Goal: Obtain resource: Download file/media

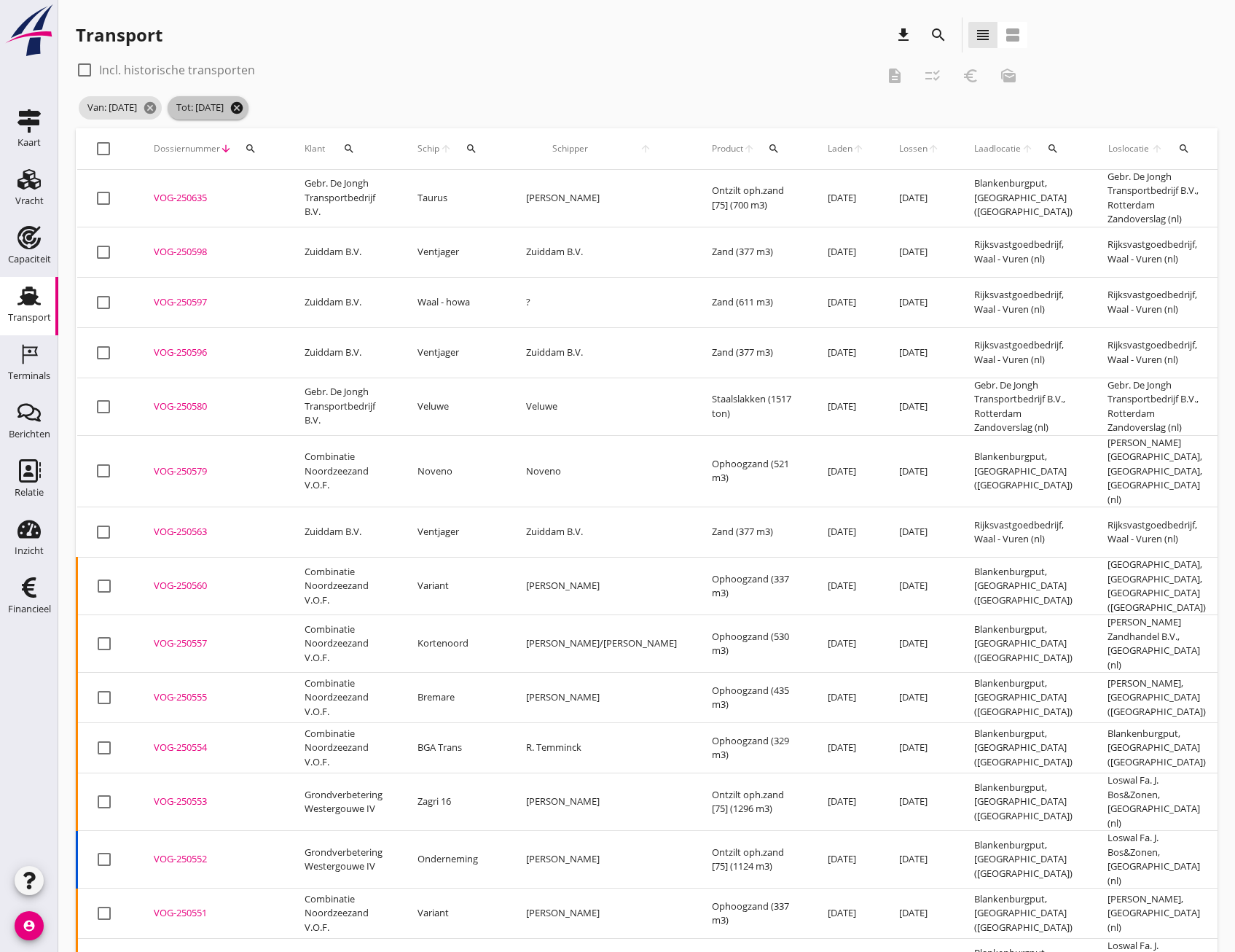
click at [244, 105] on icon "cancel" at bounding box center [236, 108] width 15 height 15
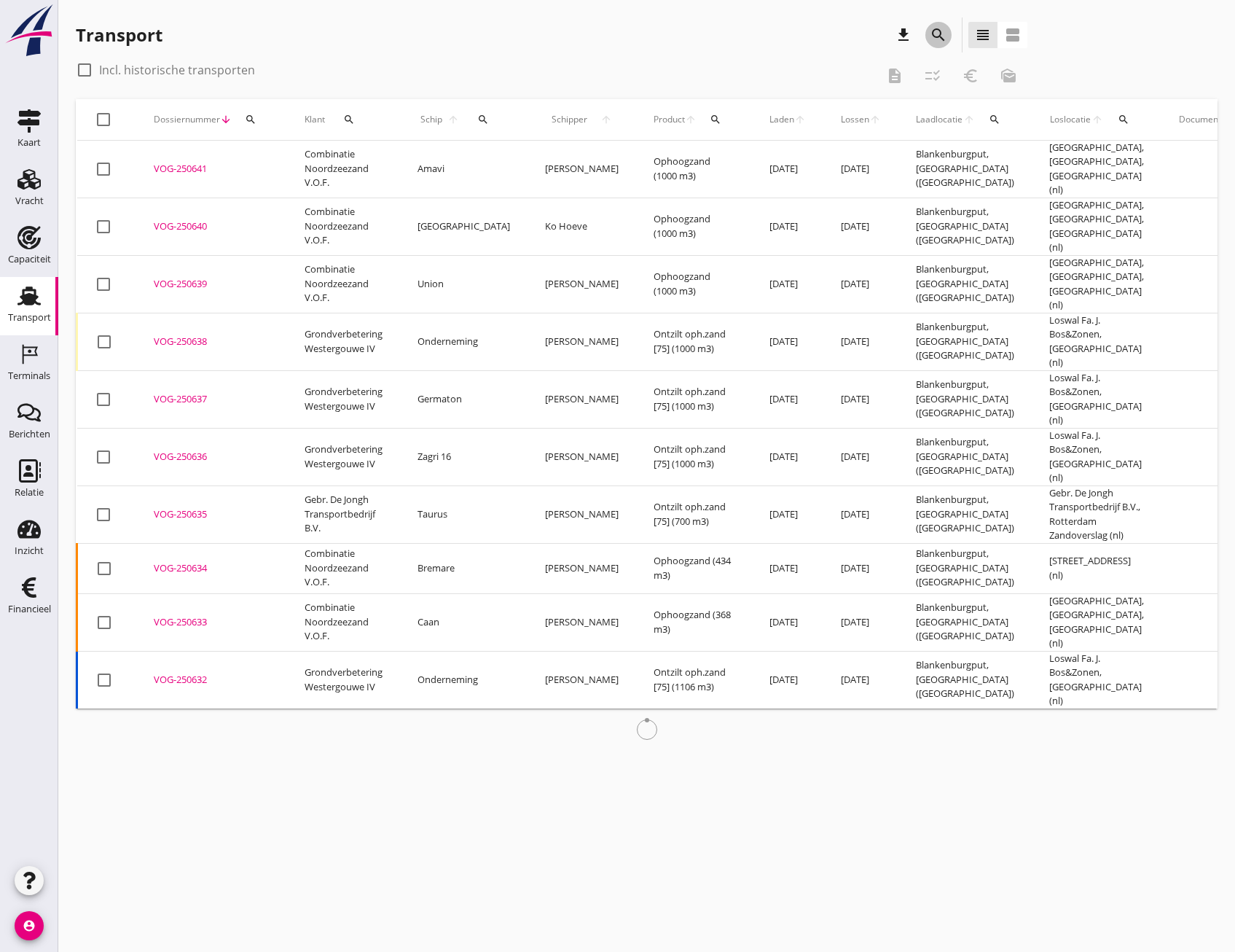
click at [933, 29] on icon "search" at bounding box center [939, 35] width 18 height 18
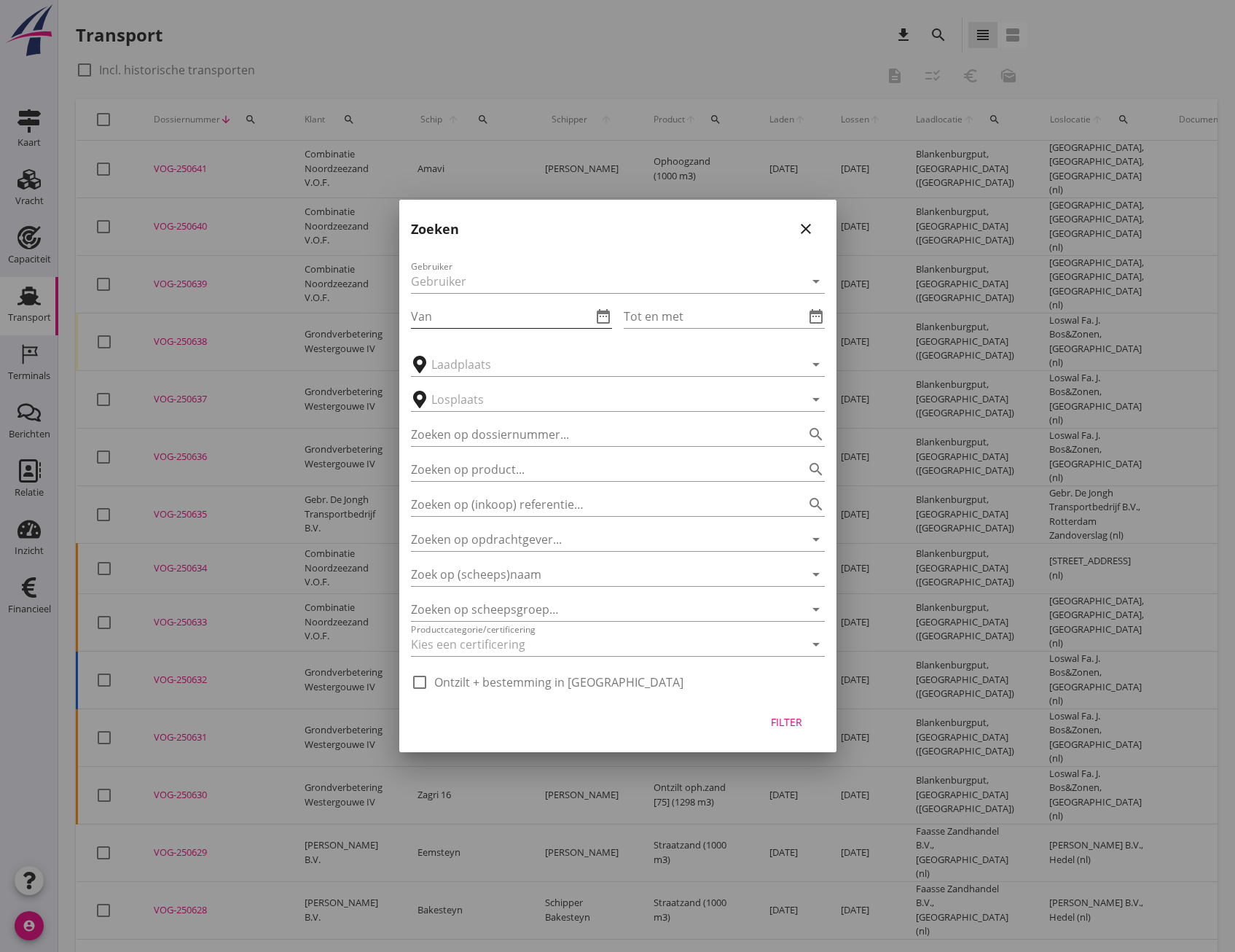
click at [442, 313] on input "Van" at bounding box center [500, 316] width 180 height 23
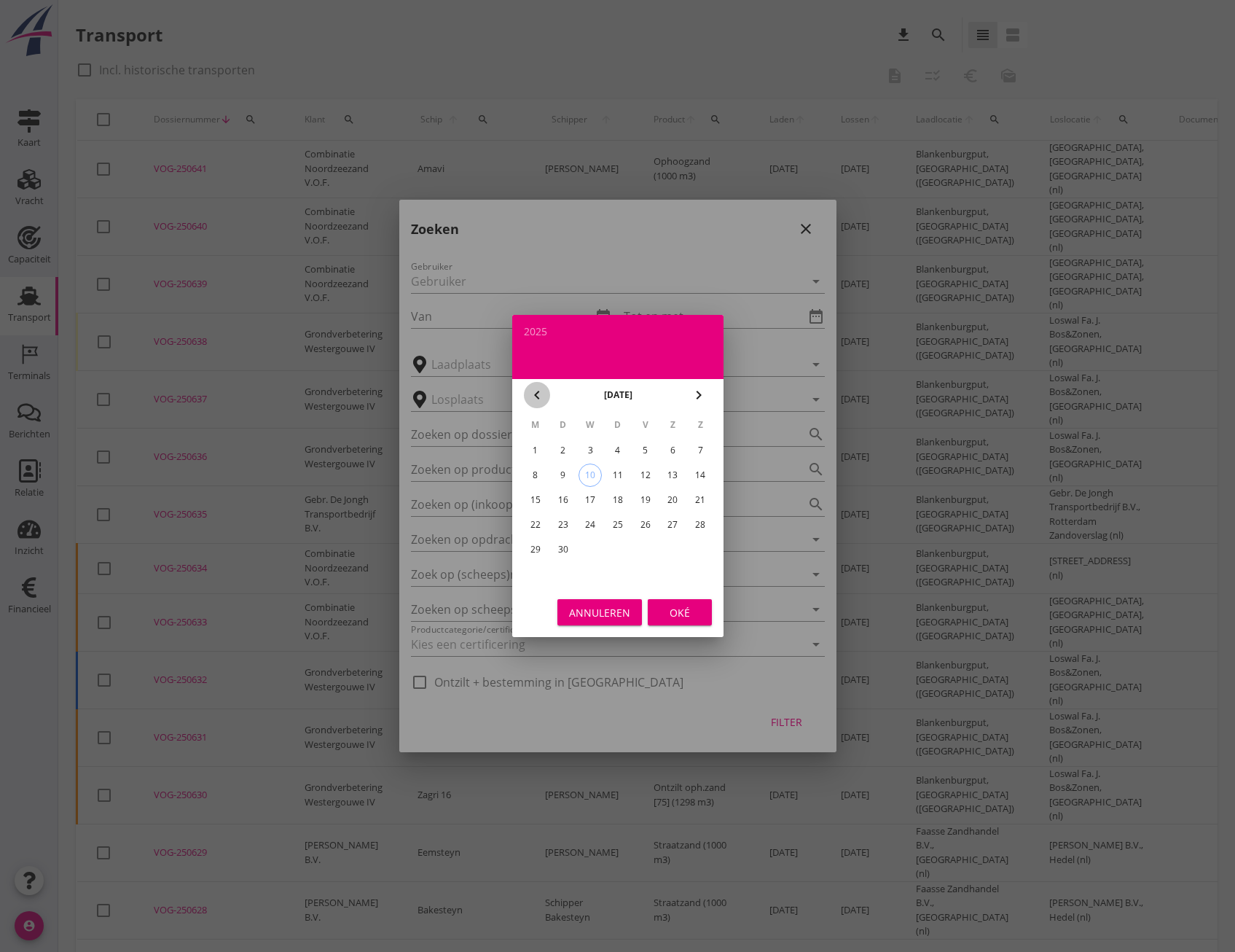
click at [531, 396] on icon "chevron_left" at bounding box center [537, 395] width 18 height 18
click at [535, 519] on div "18" at bounding box center [534, 524] width 23 height 23
type input "[DATE]"
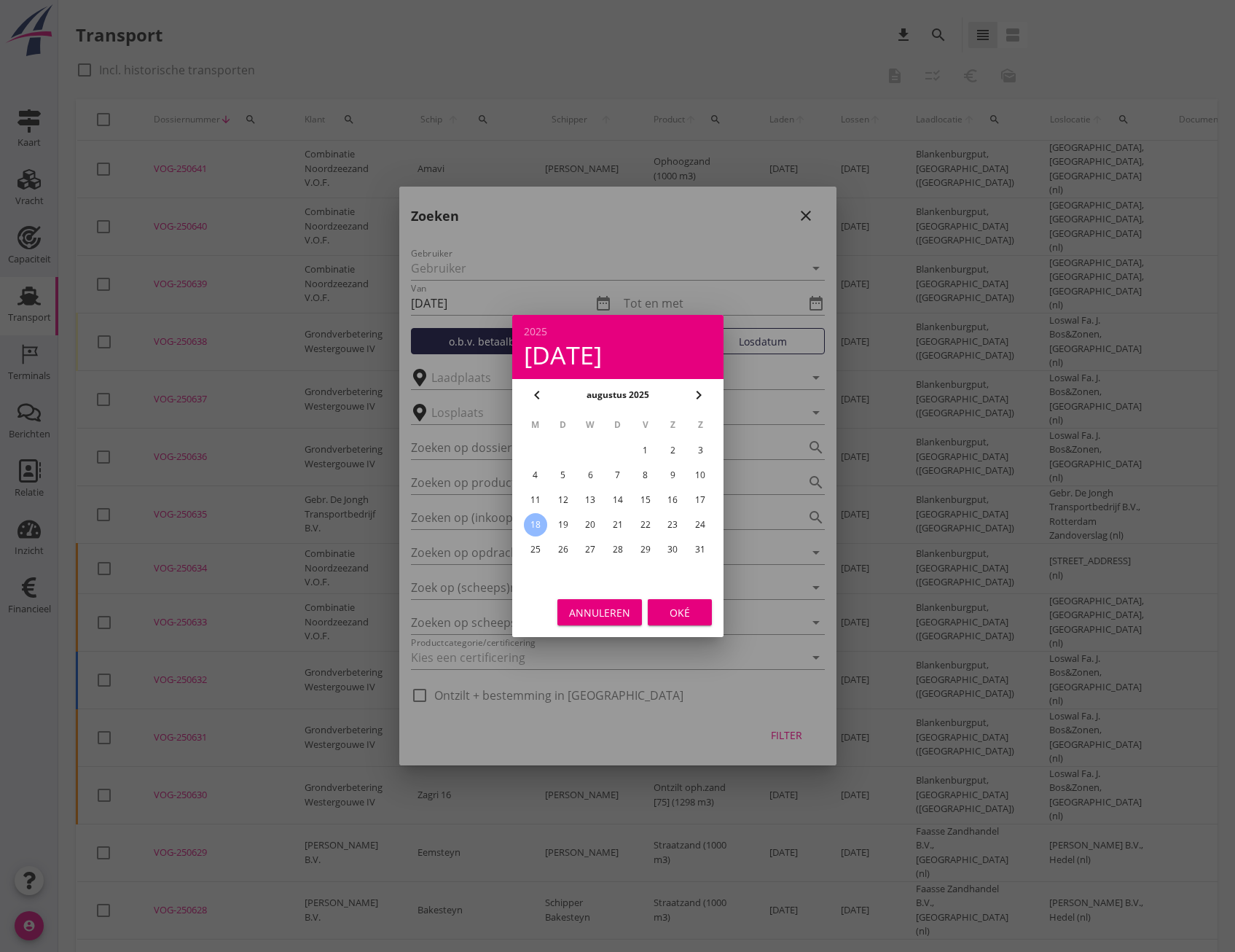
click at [667, 608] on div "Oké" at bounding box center [680, 612] width 41 height 15
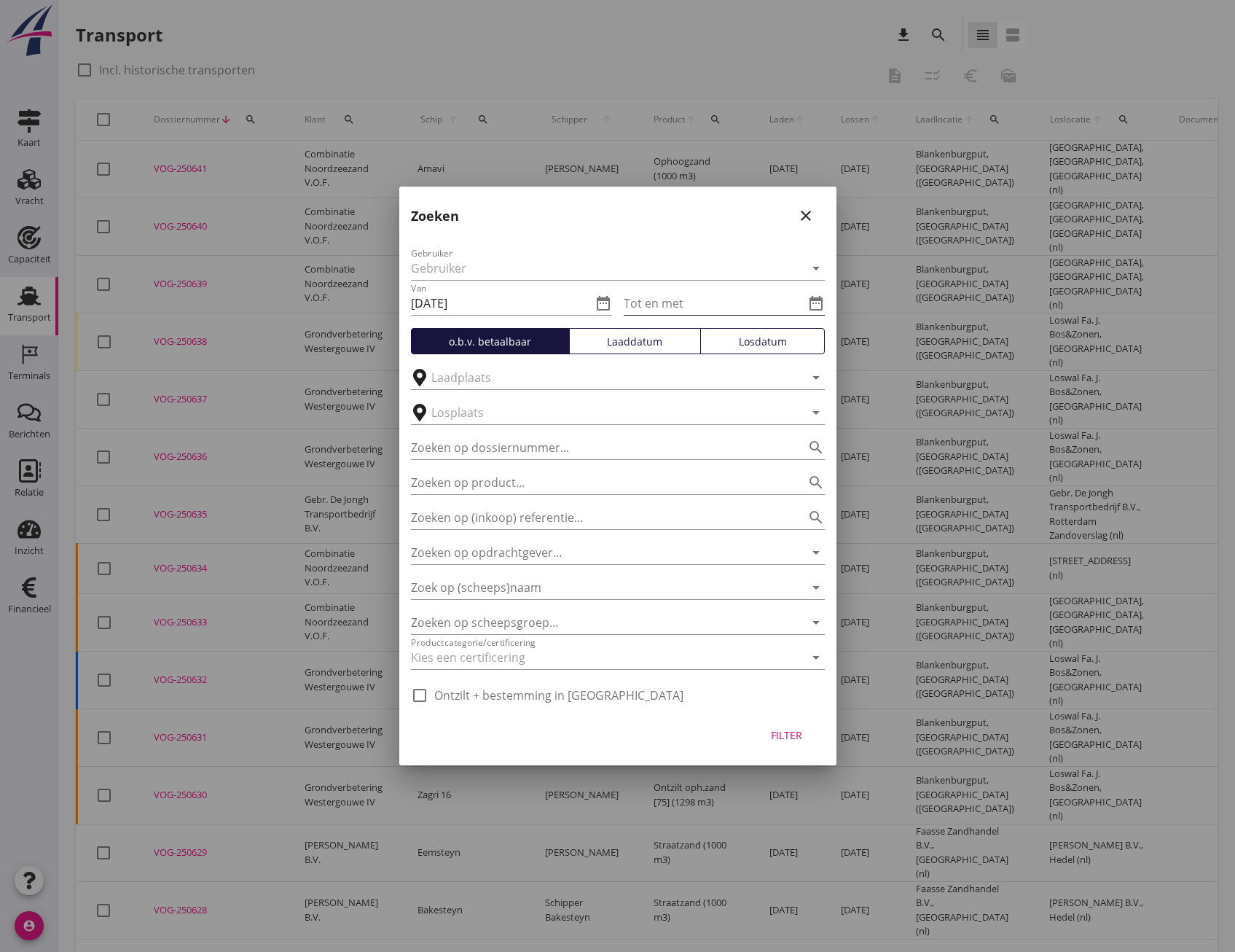
click at [706, 310] on input "Tot en met" at bounding box center [714, 302] width 180 height 23
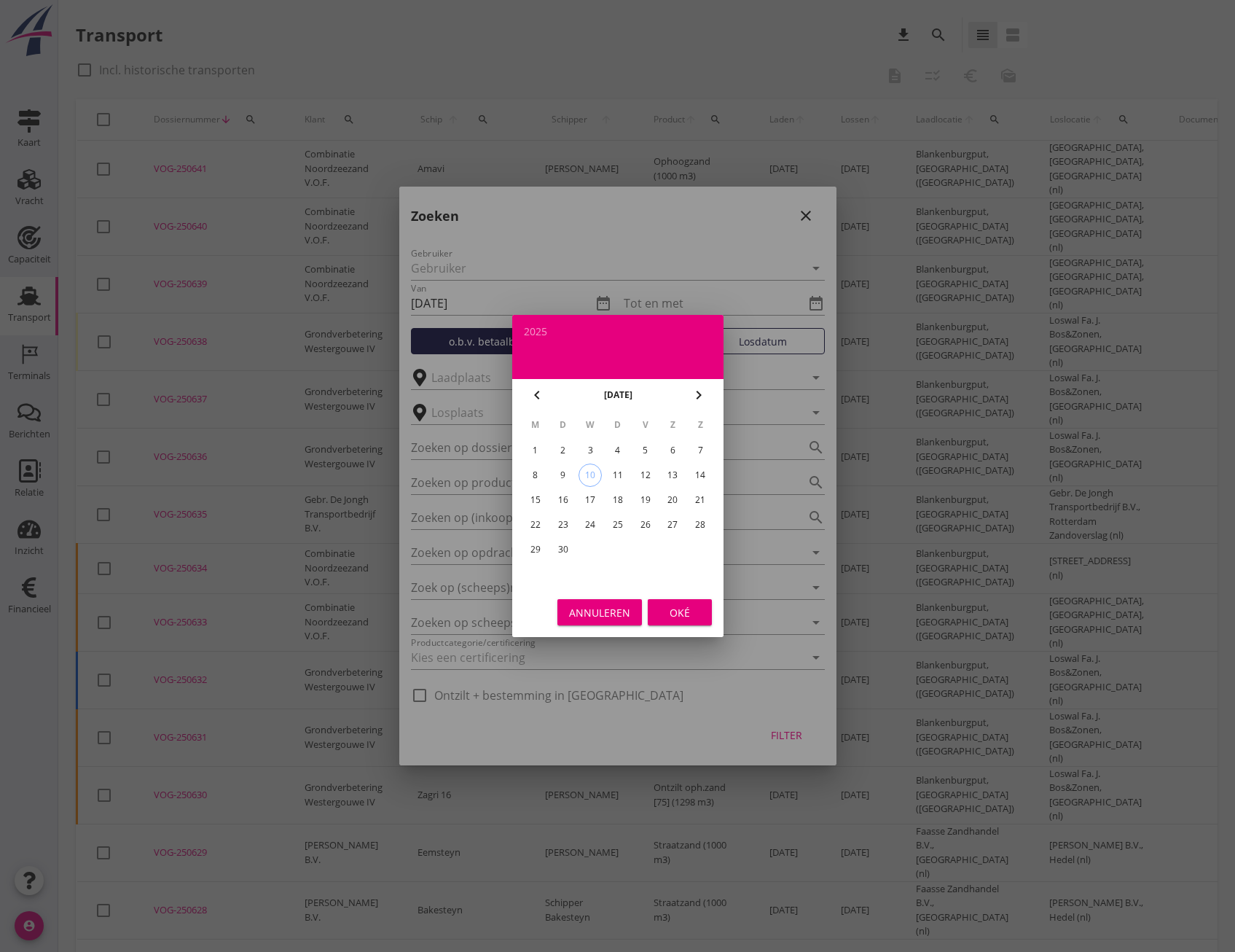
click at [532, 395] on icon "chevron_left" at bounding box center [537, 395] width 18 height 18
click at [670, 520] on div "23" at bounding box center [672, 524] width 23 height 23
type input "[DATE]"
click at [686, 609] on div "Oké" at bounding box center [680, 612] width 41 height 15
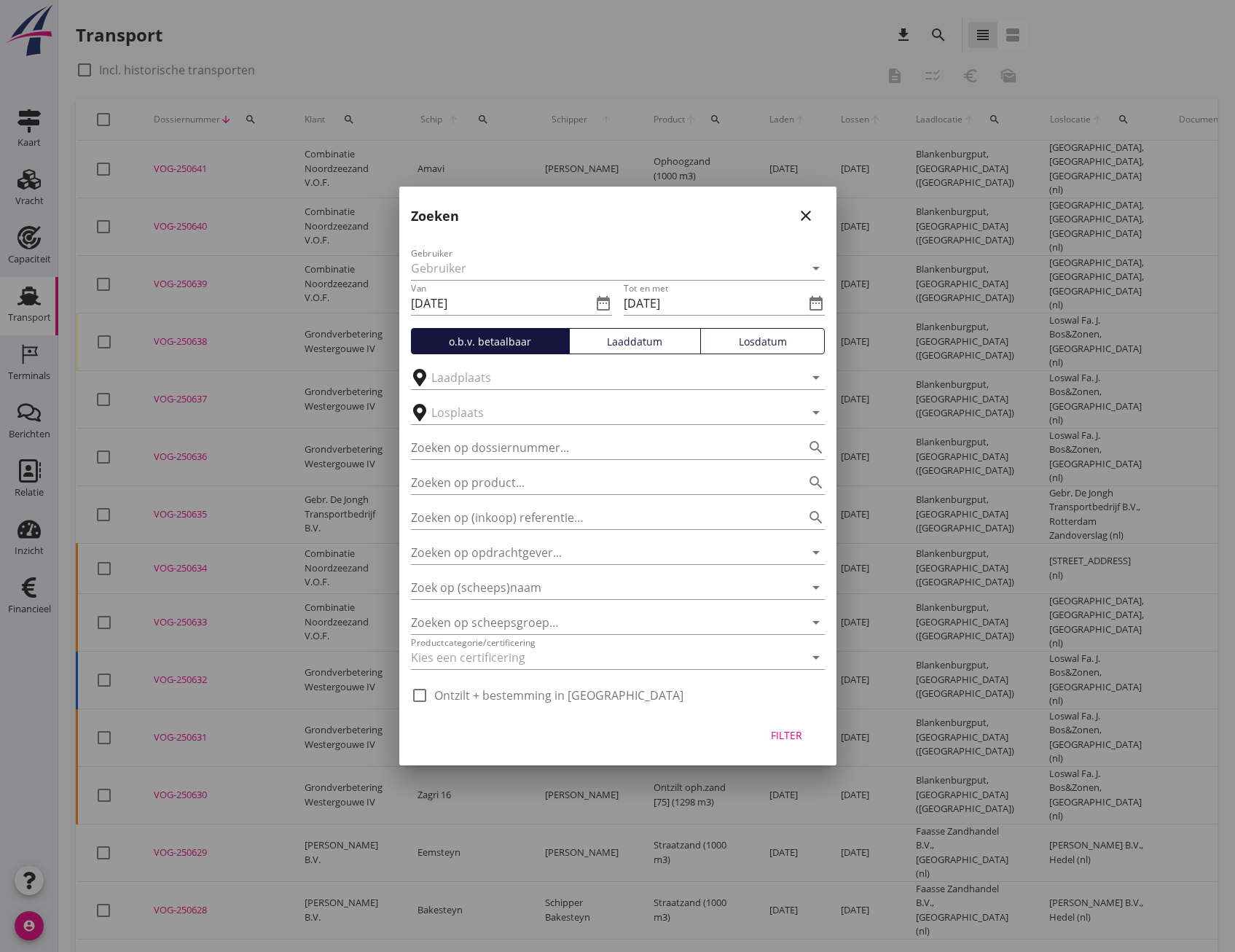
click at [784, 733] on div "Filter" at bounding box center [786, 735] width 41 height 15
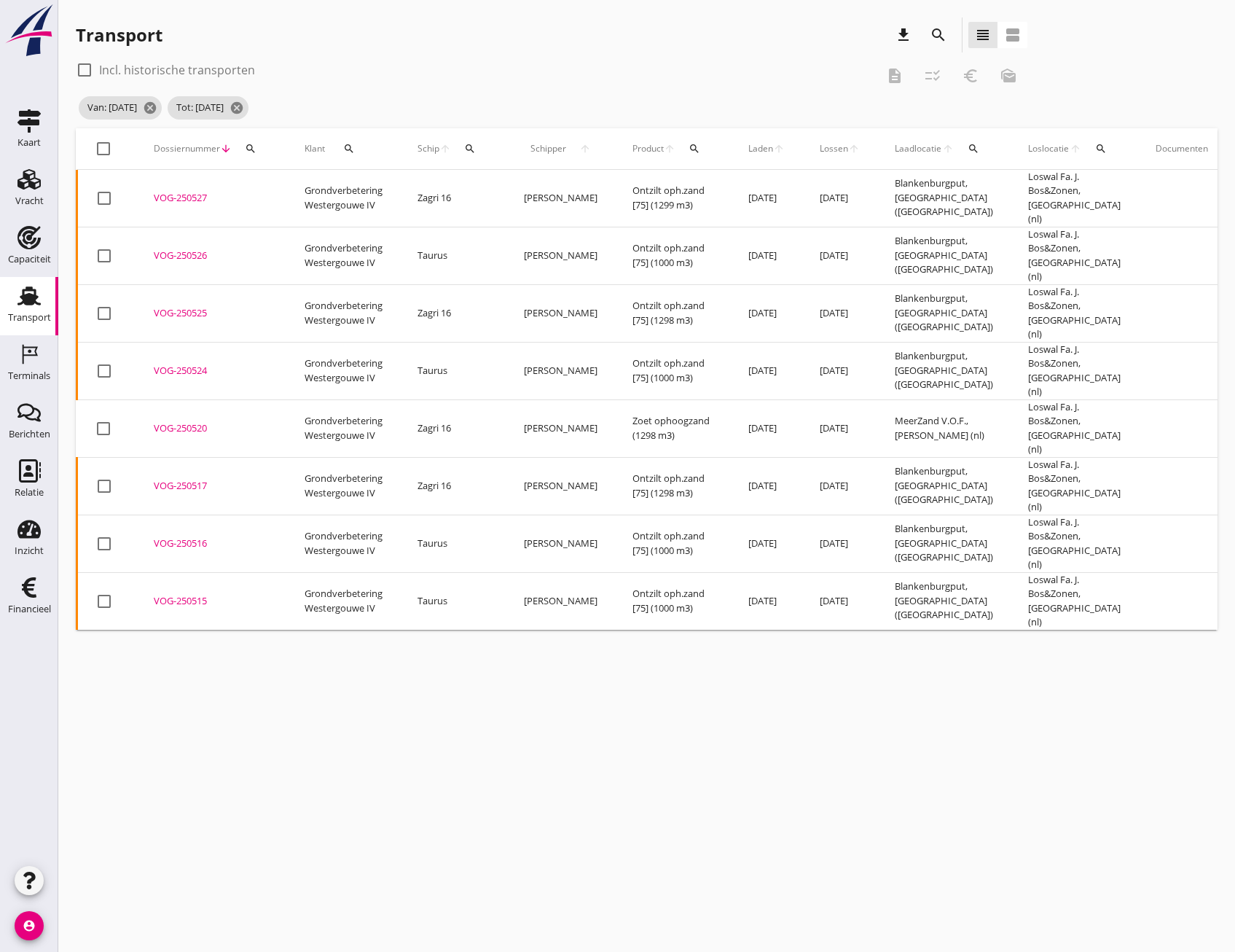
click at [178, 193] on div "VOG-250527" at bounding box center [211, 198] width 116 height 15
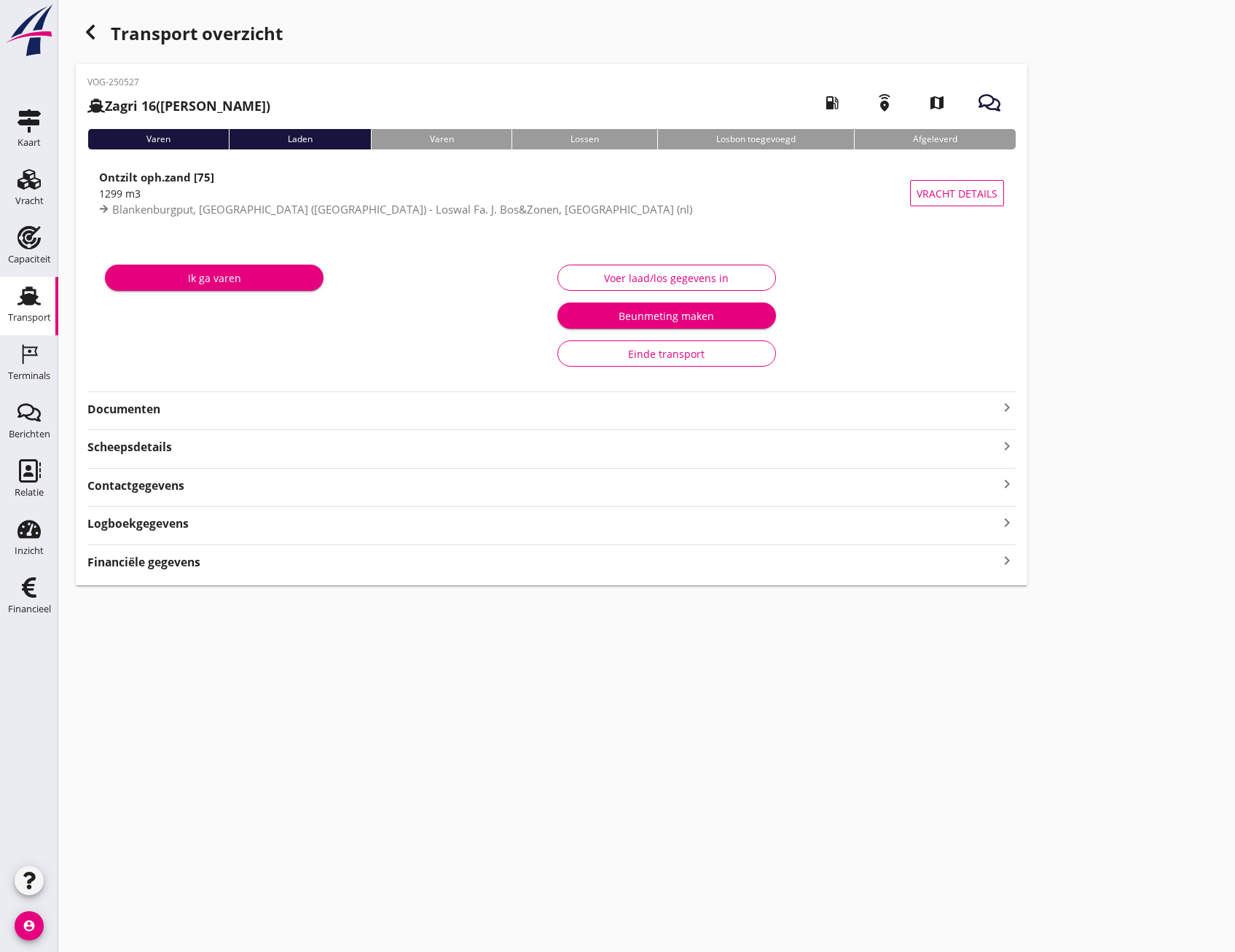
click at [1013, 560] on icon "keyboard_arrow_right" at bounding box center [1008, 561] width 18 height 20
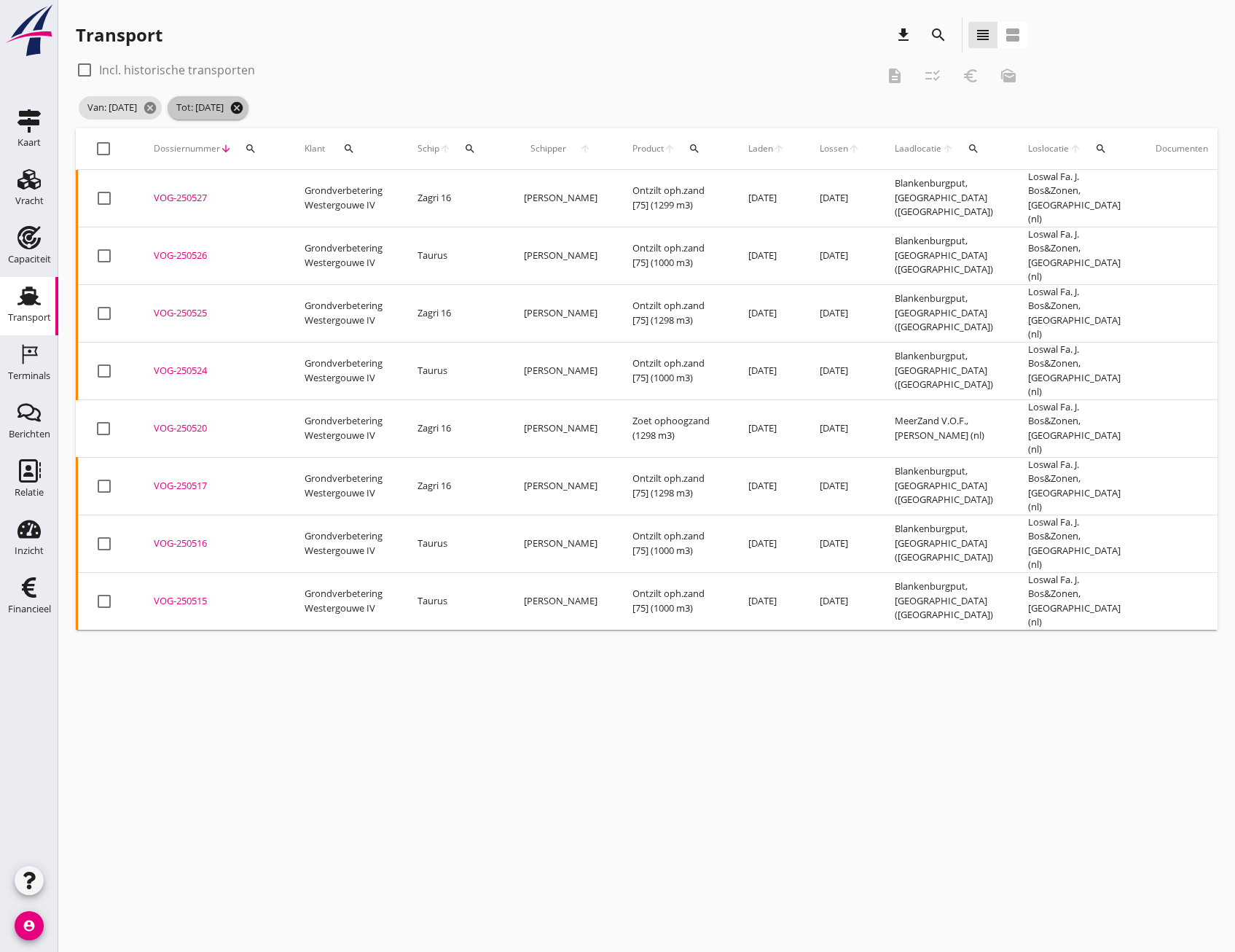
click at [244, 107] on icon "cancel" at bounding box center [236, 108] width 15 height 15
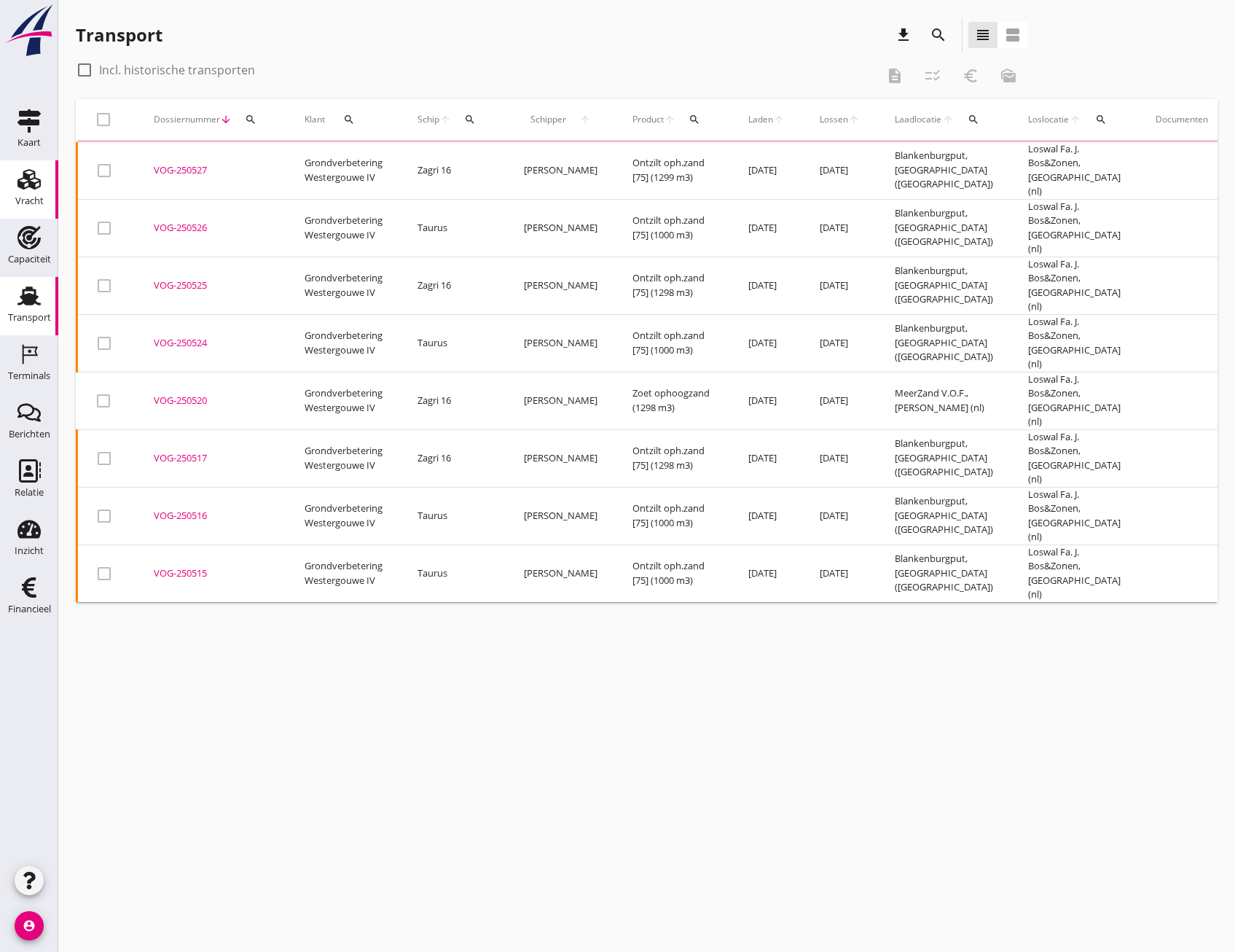
click at [22, 193] on div "Vracht" at bounding box center [29, 201] width 29 height 20
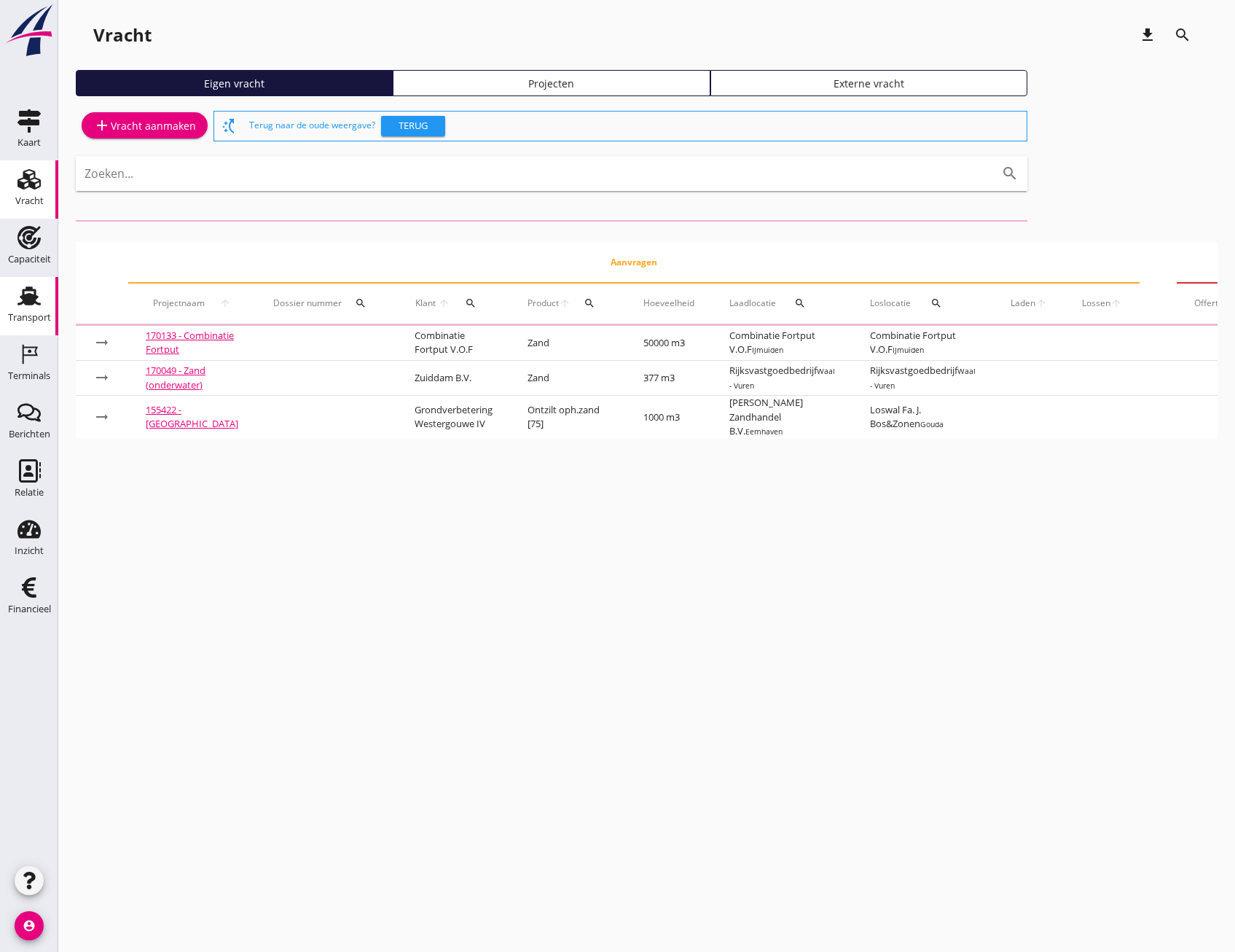
click at [26, 305] on icon "Transport" at bounding box center [29, 295] width 23 height 23
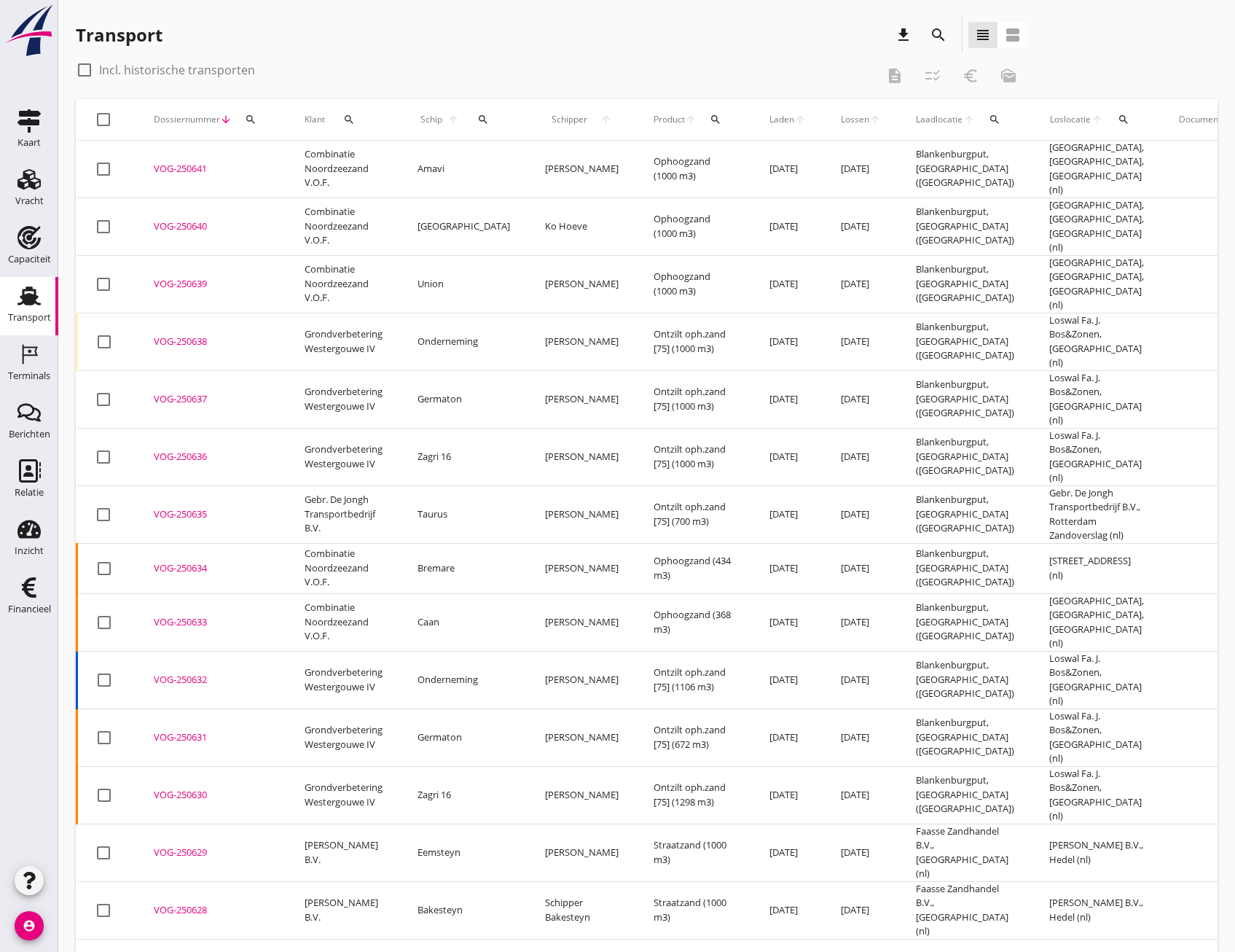
click at [935, 37] on icon "search" at bounding box center [939, 35] width 18 height 18
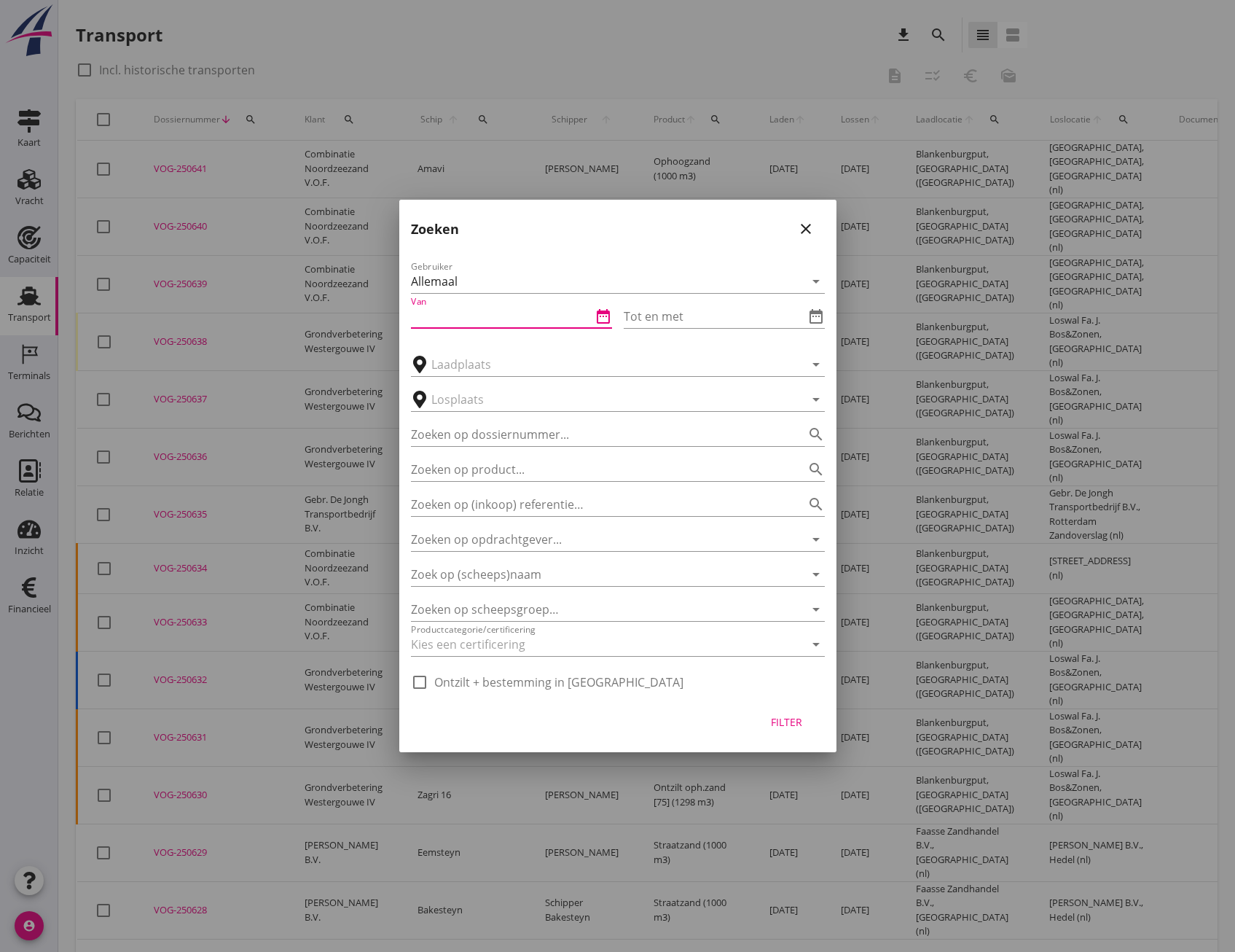
click at [493, 318] on input "Van" at bounding box center [500, 316] width 180 height 23
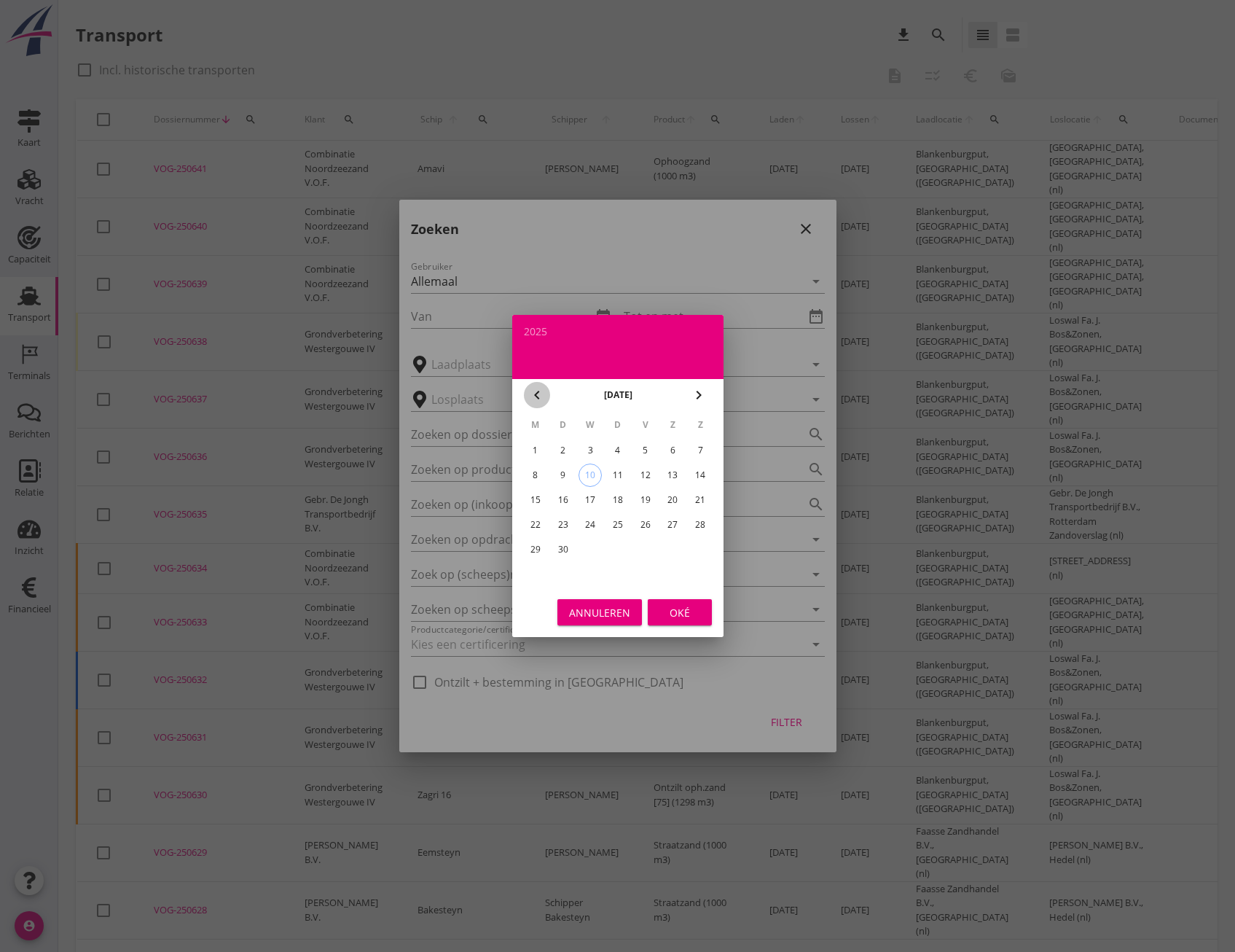
click at [535, 399] on icon "chevron_left" at bounding box center [537, 395] width 18 height 18
click at [540, 519] on div "18" at bounding box center [534, 524] width 23 height 23
type input "[DATE]"
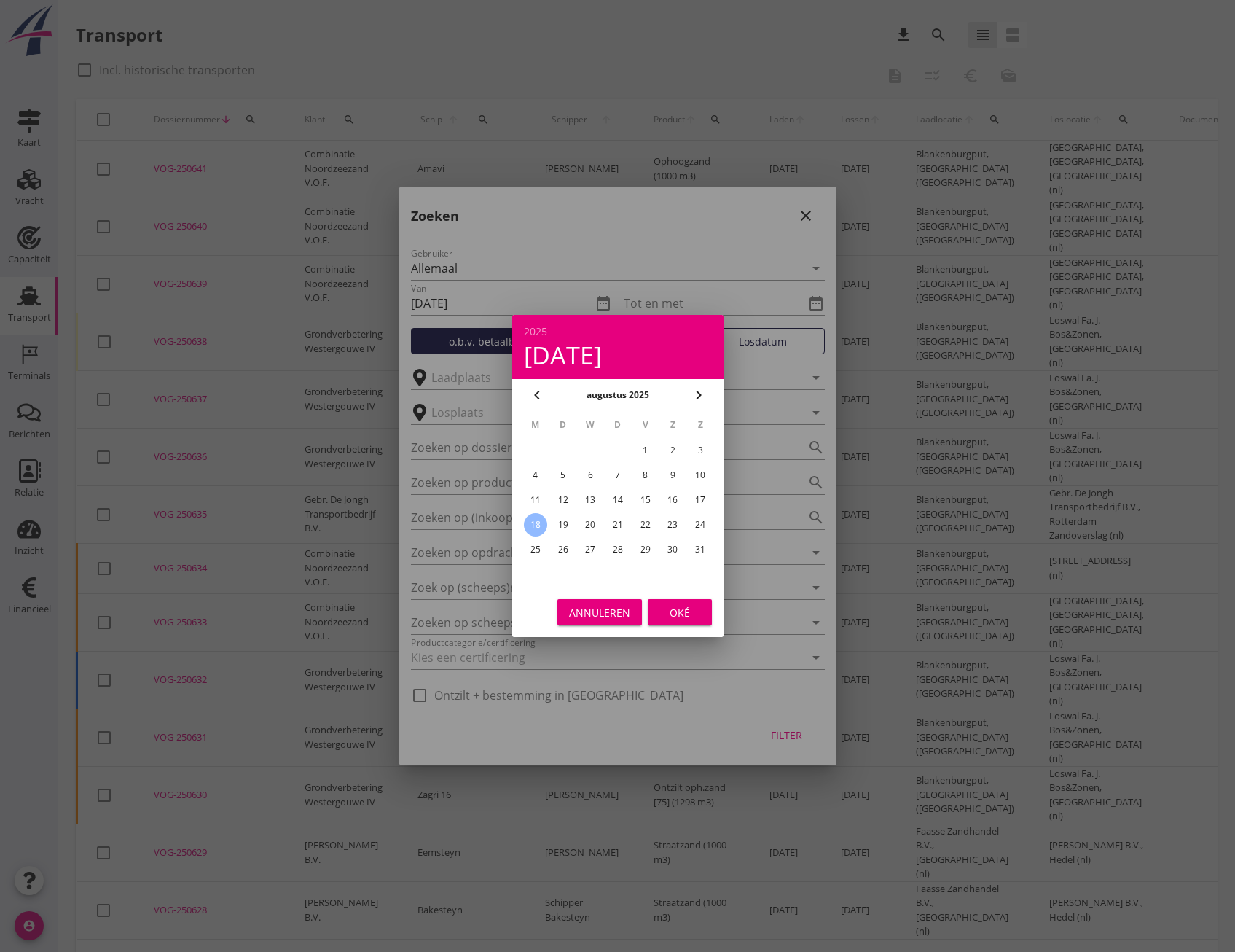
click at [684, 621] on button "Oké" at bounding box center [680, 612] width 64 height 26
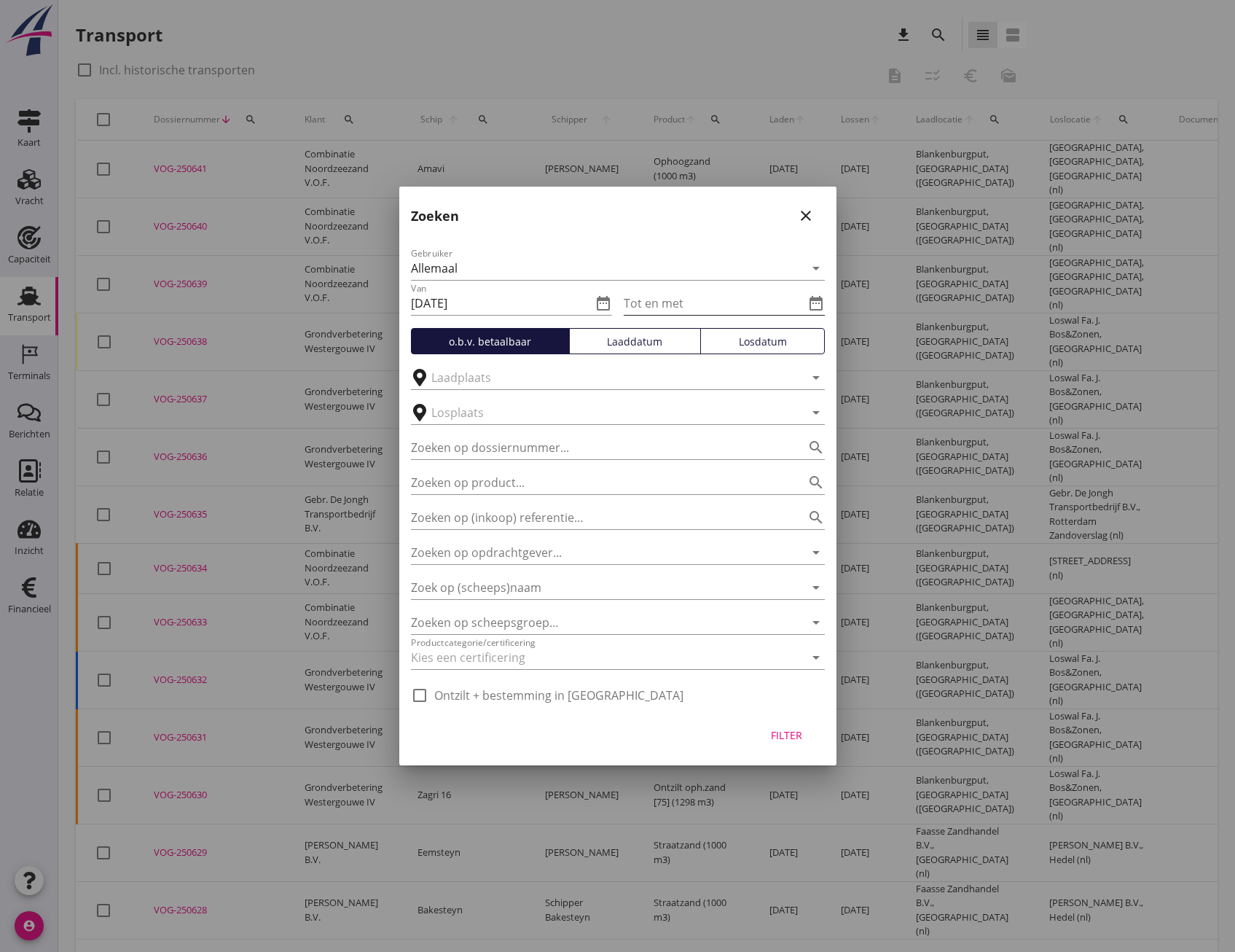
click at [692, 304] on input "Tot en met" at bounding box center [714, 302] width 180 height 23
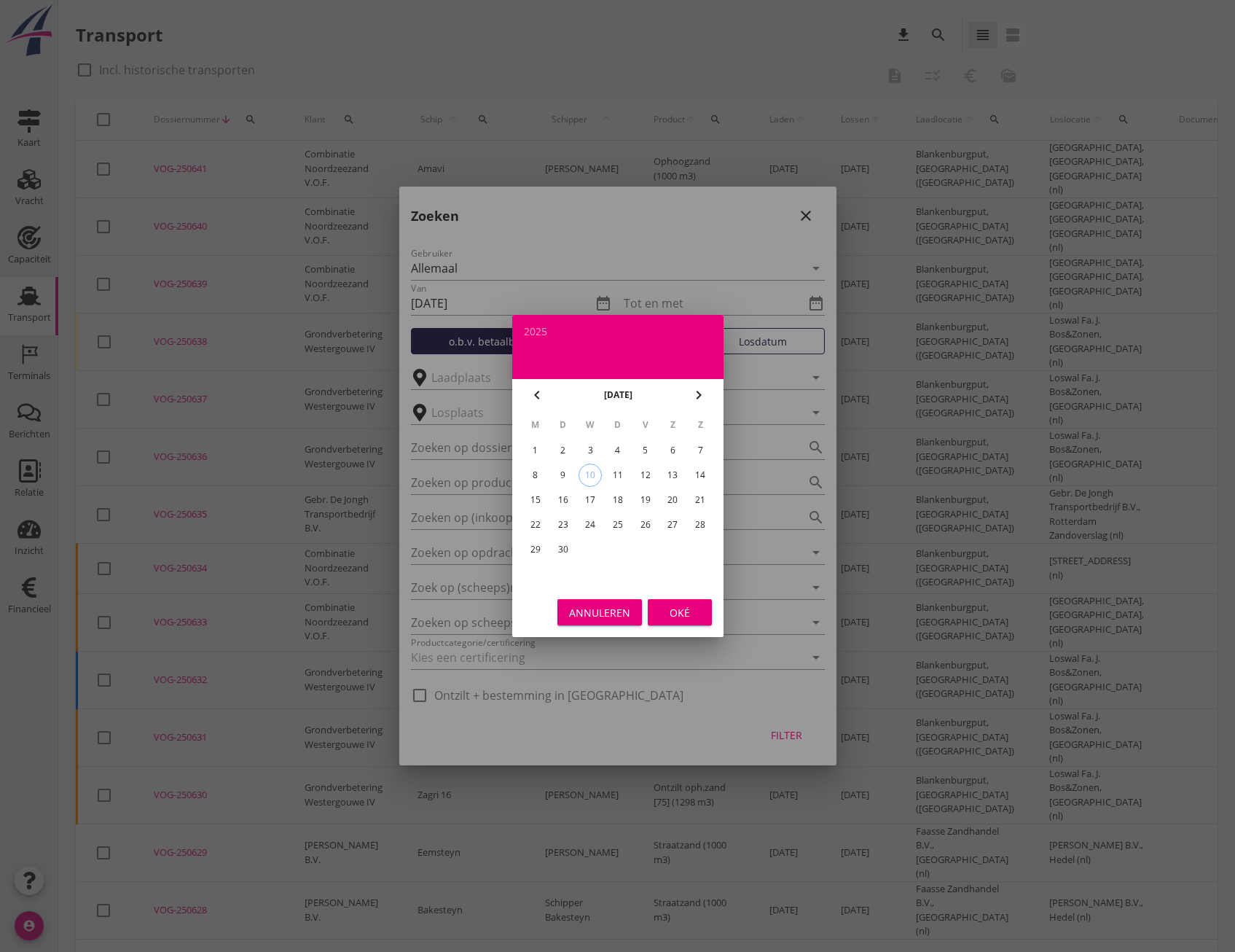
click at [531, 389] on icon "chevron_left" at bounding box center [537, 395] width 18 height 18
click at [685, 524] on div "23" at bounding box center [672, 524] width 23 height 23
type input "[DATE]"
click at [683, 611] on div "Oké" at bounding box center [680, 612] width 41 height 15
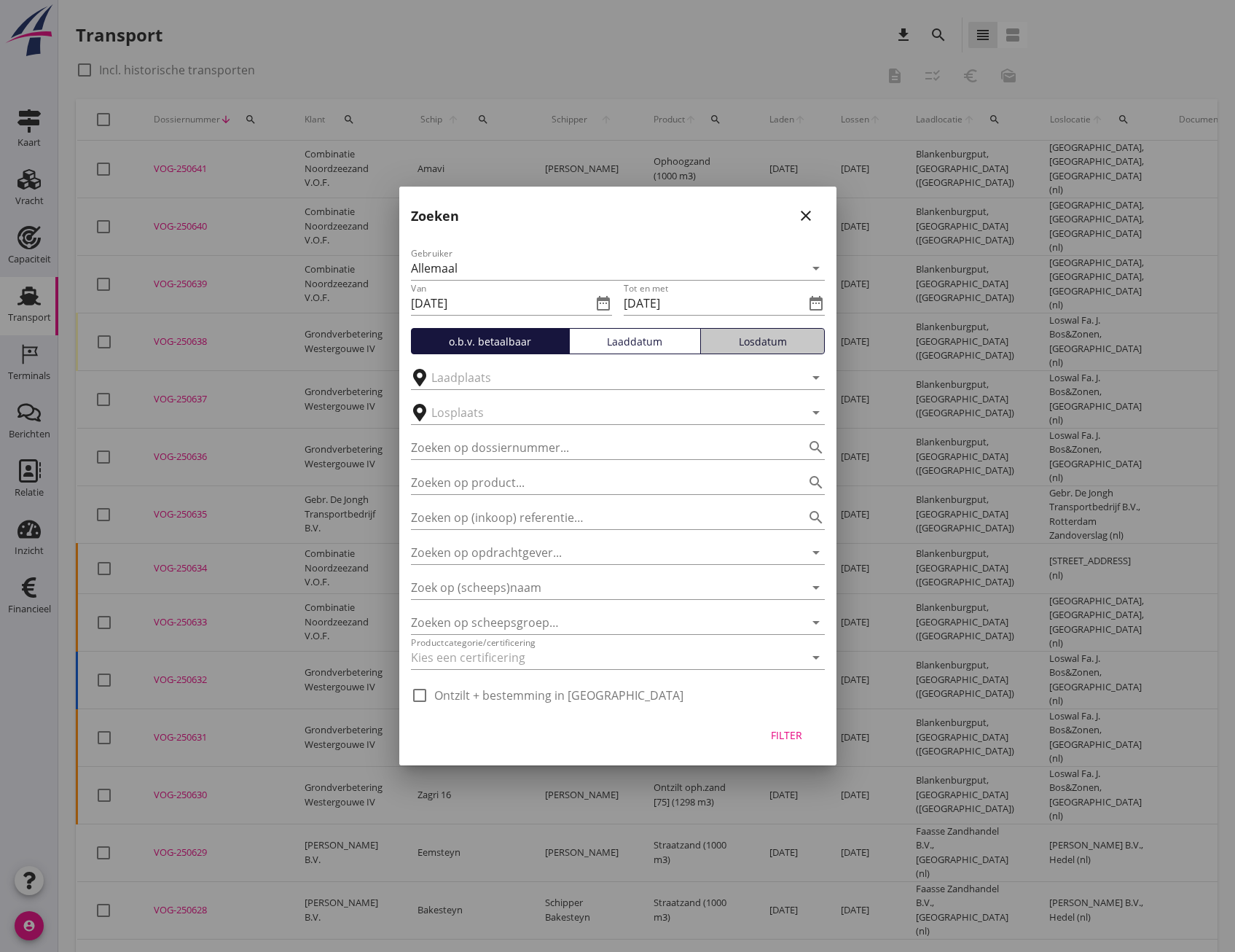
click at [736, 338] on div "Losdatum" at bounding box center [763, 341] width 112 height 15
click at [792, 742] on div "Filter" at bounding box center [786, 735] width 41 height 15
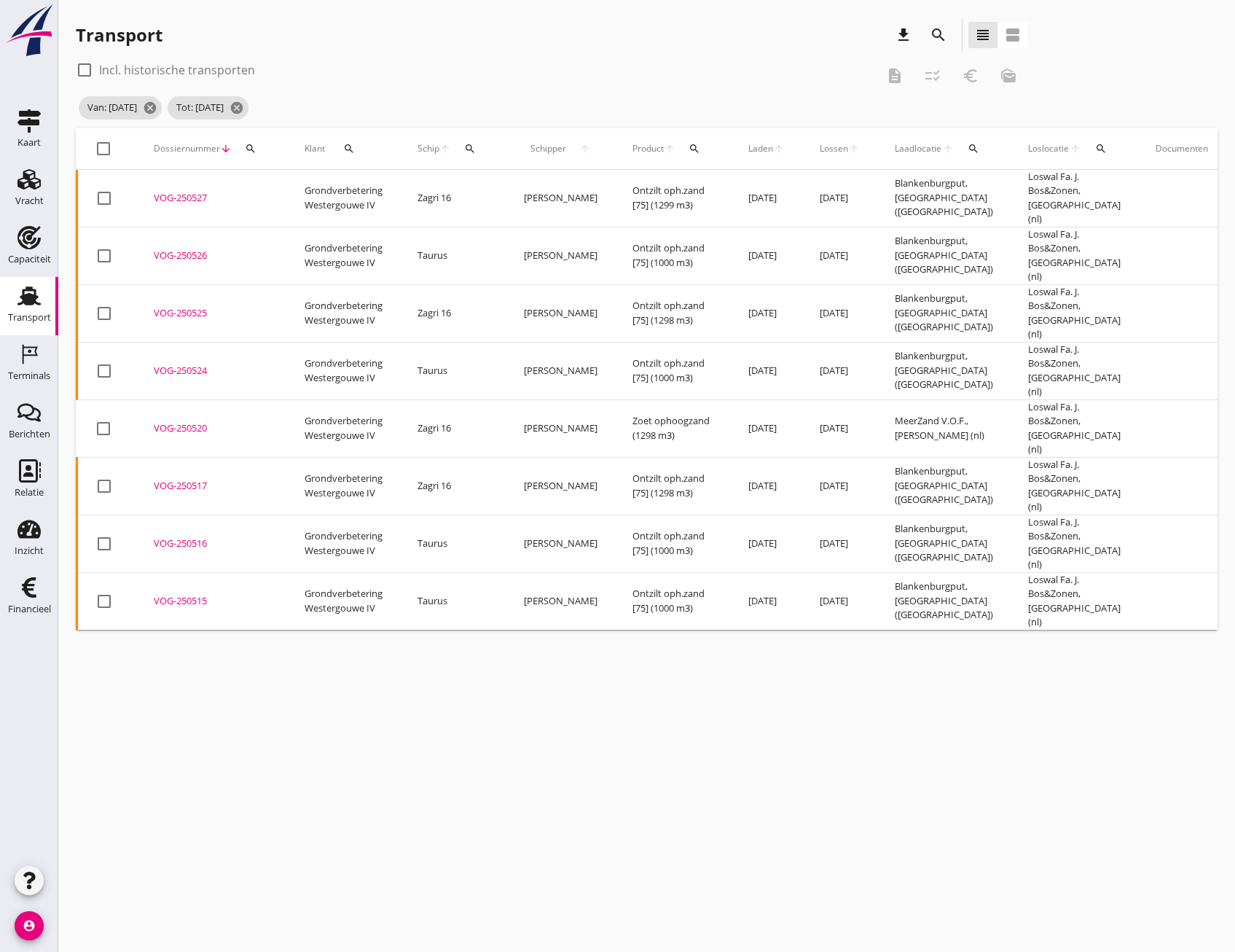
click at [105, 147] on div at bounding box center [103, 149] width 25 height 25
checkbox input "true"
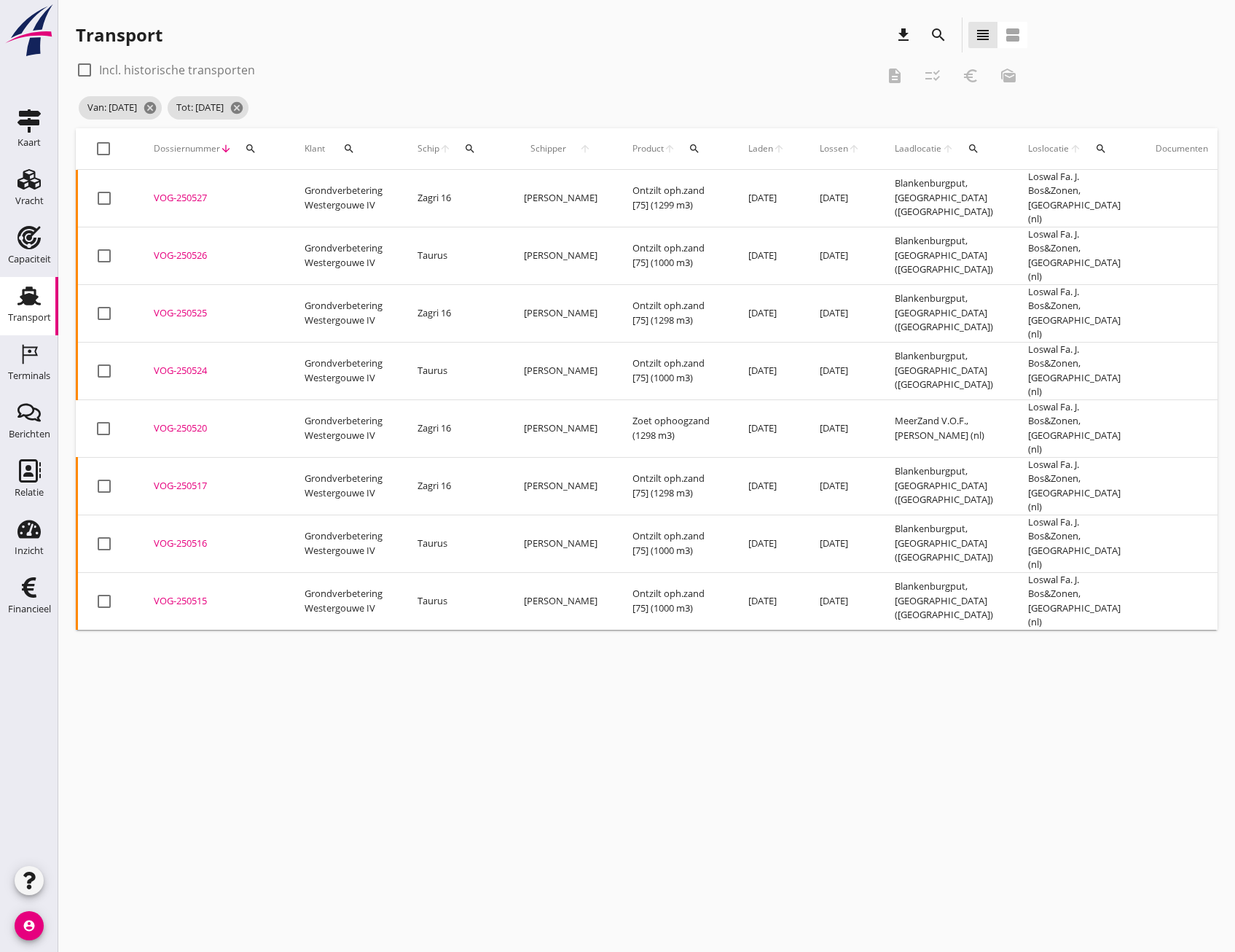
checkbox input "true"
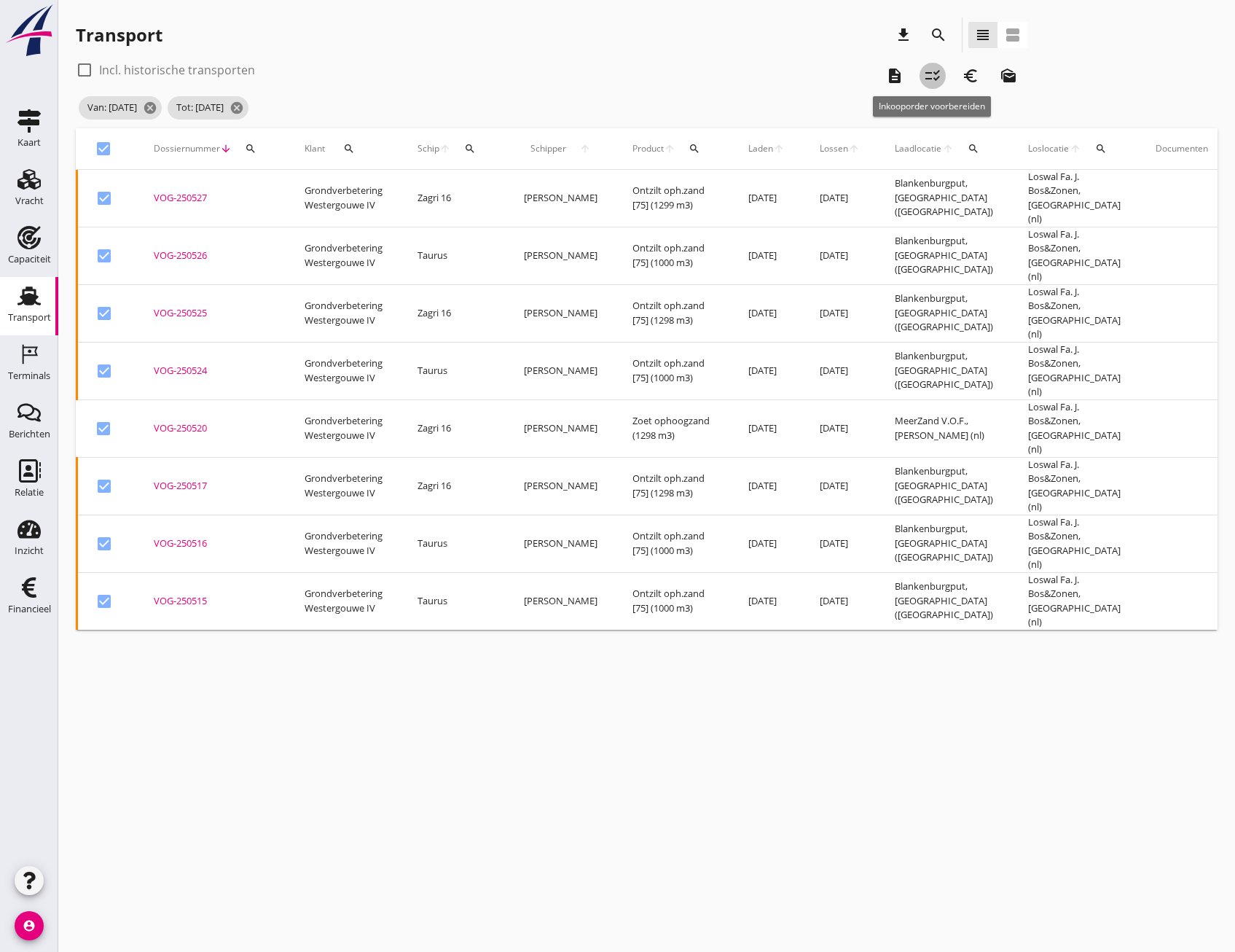
click at [931, 75] on icon "checklist_rtl" at bounding box center [933, 76] width 18 height 18
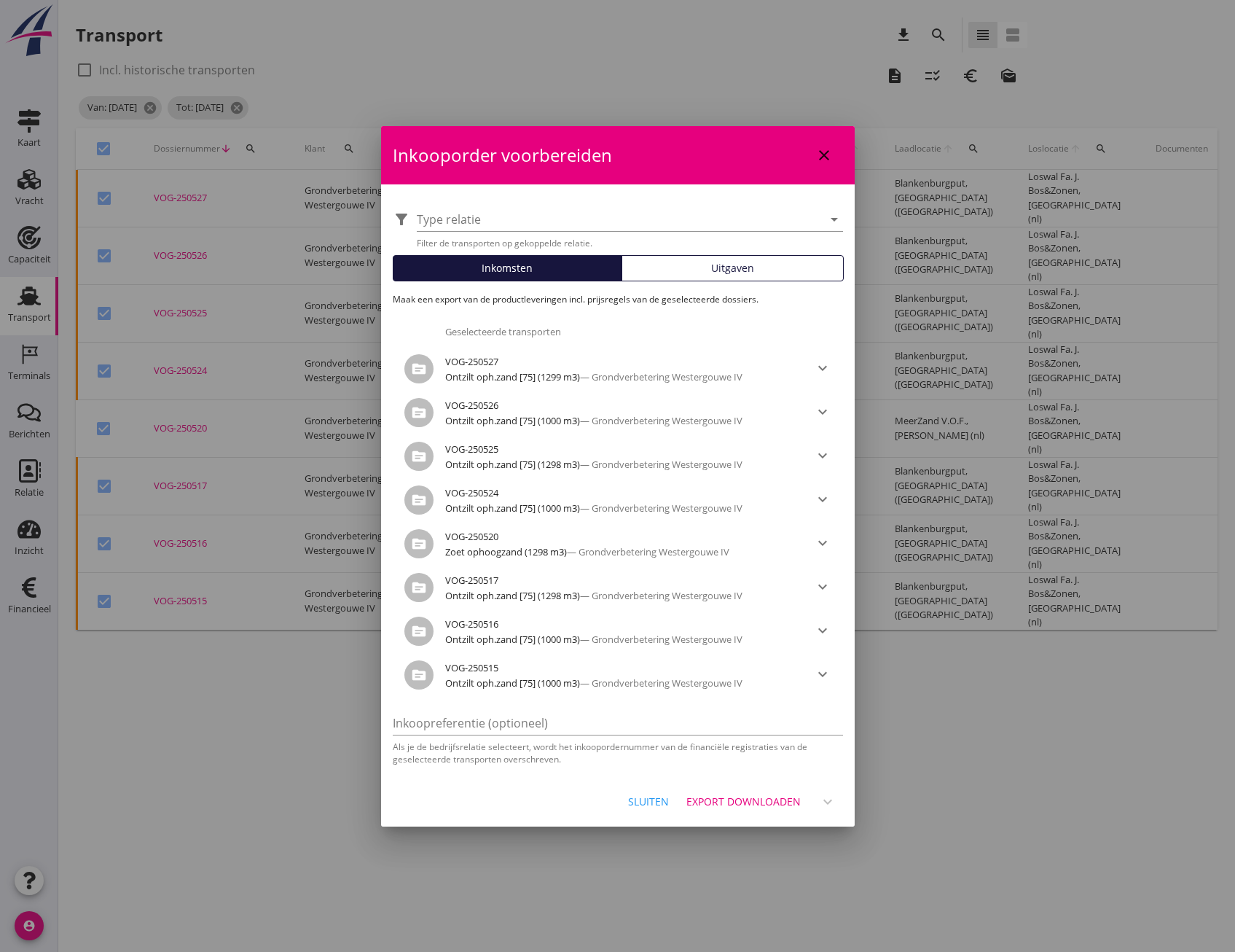
click at [735, 794] on div "Export downloaden" at bounding box center [744, 800] width 115 height 15
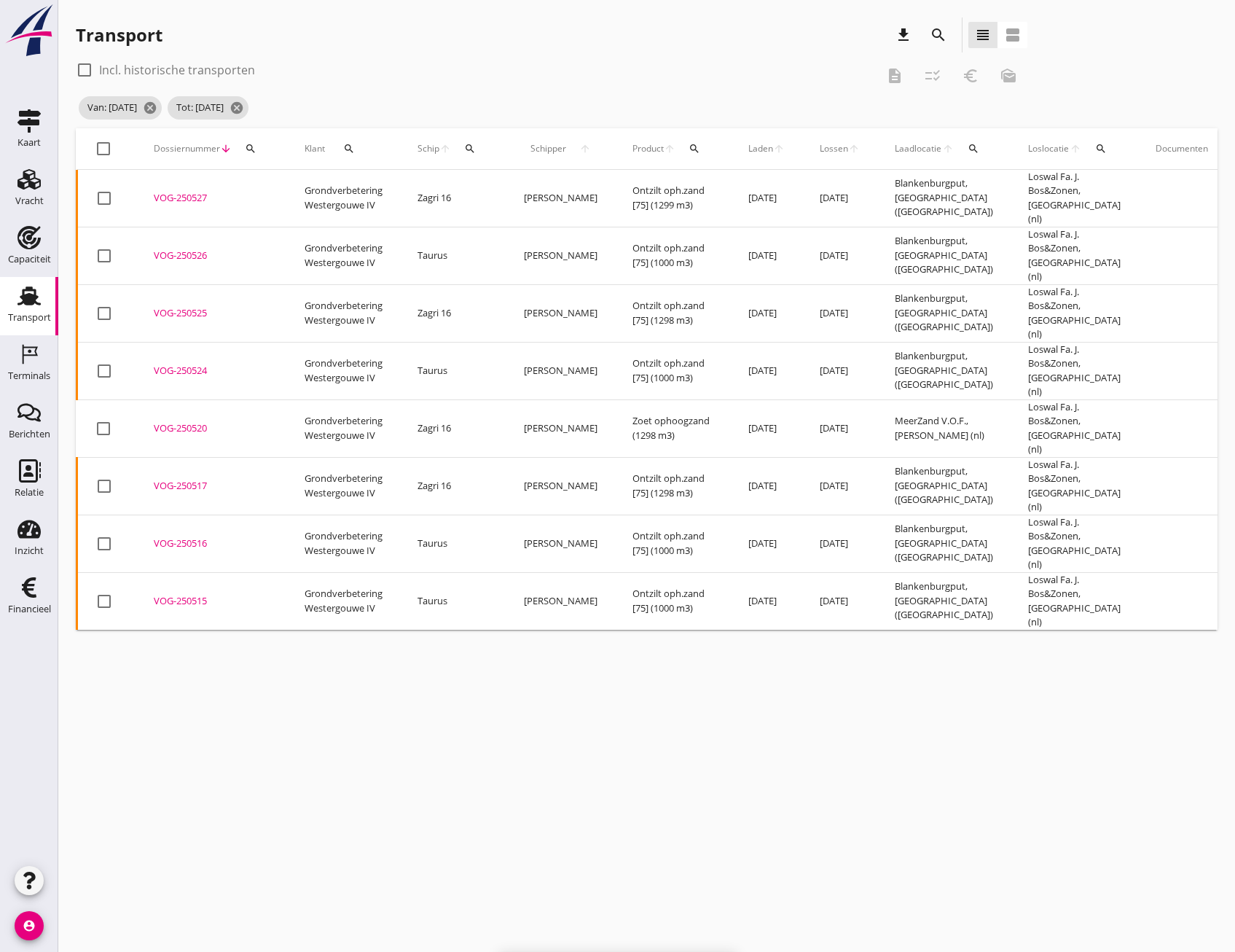
checkbox input "false"
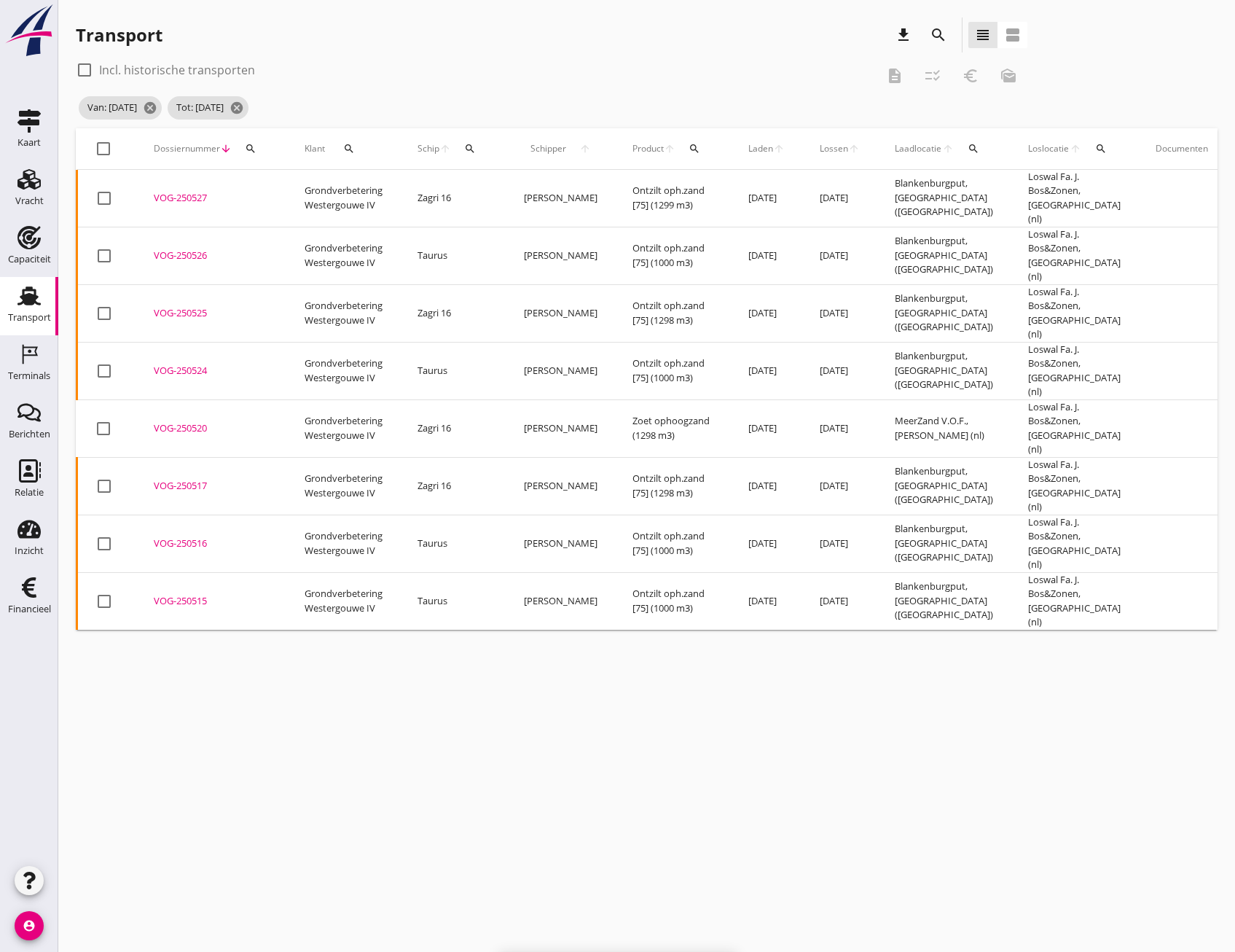
checkbox input "false"
click at [615, 771] on div "cancel You are impersonating another user. Transport download search view_headl…" at bounding box center [646, 476] width 1177 height 952
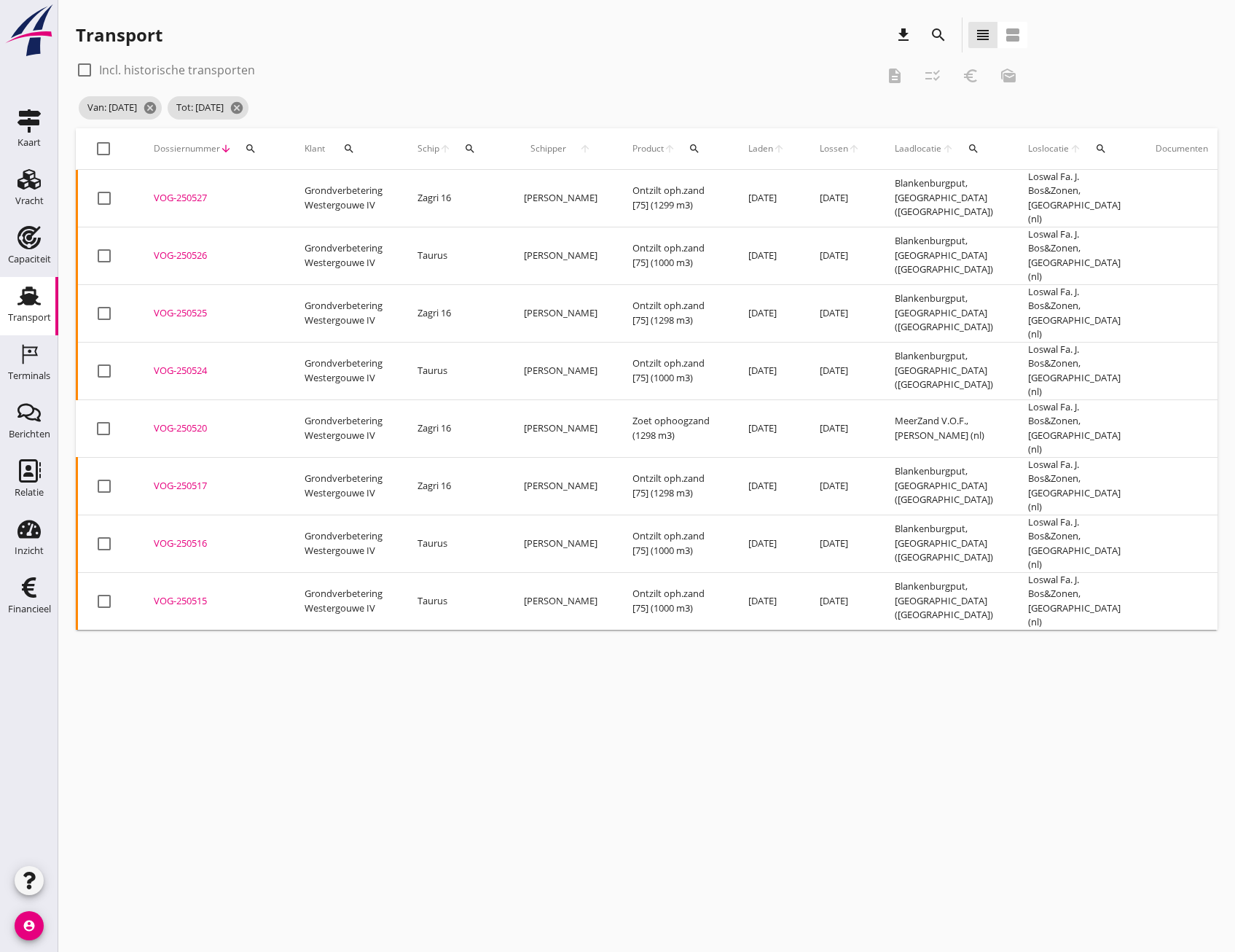
click at [84, 66] on div at bounding box center [84, 70] width 25 height 25
checkbox input "true"
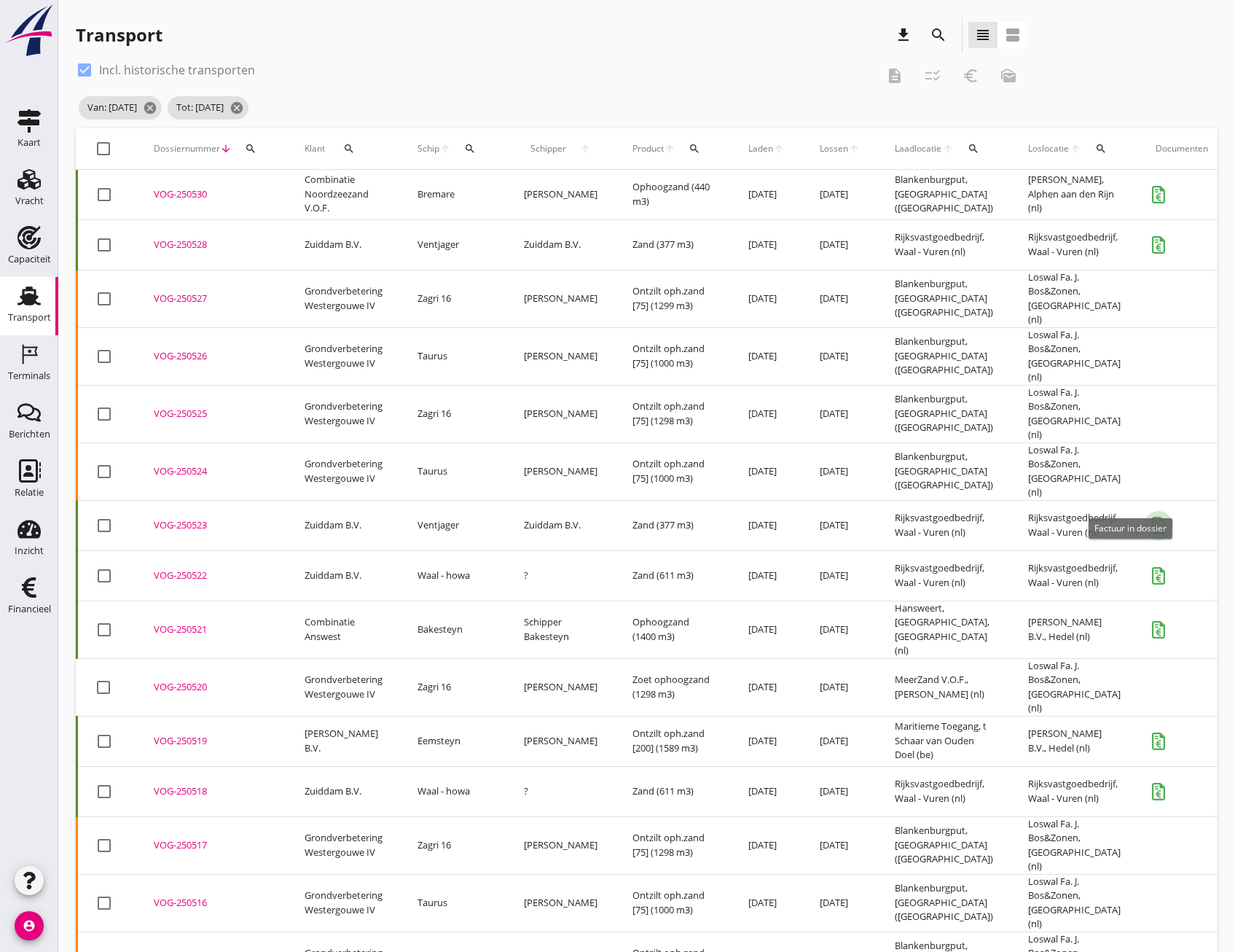
click at [1150, 516] on icon "button" at bounding box center [1159, 525] width 18 height 18
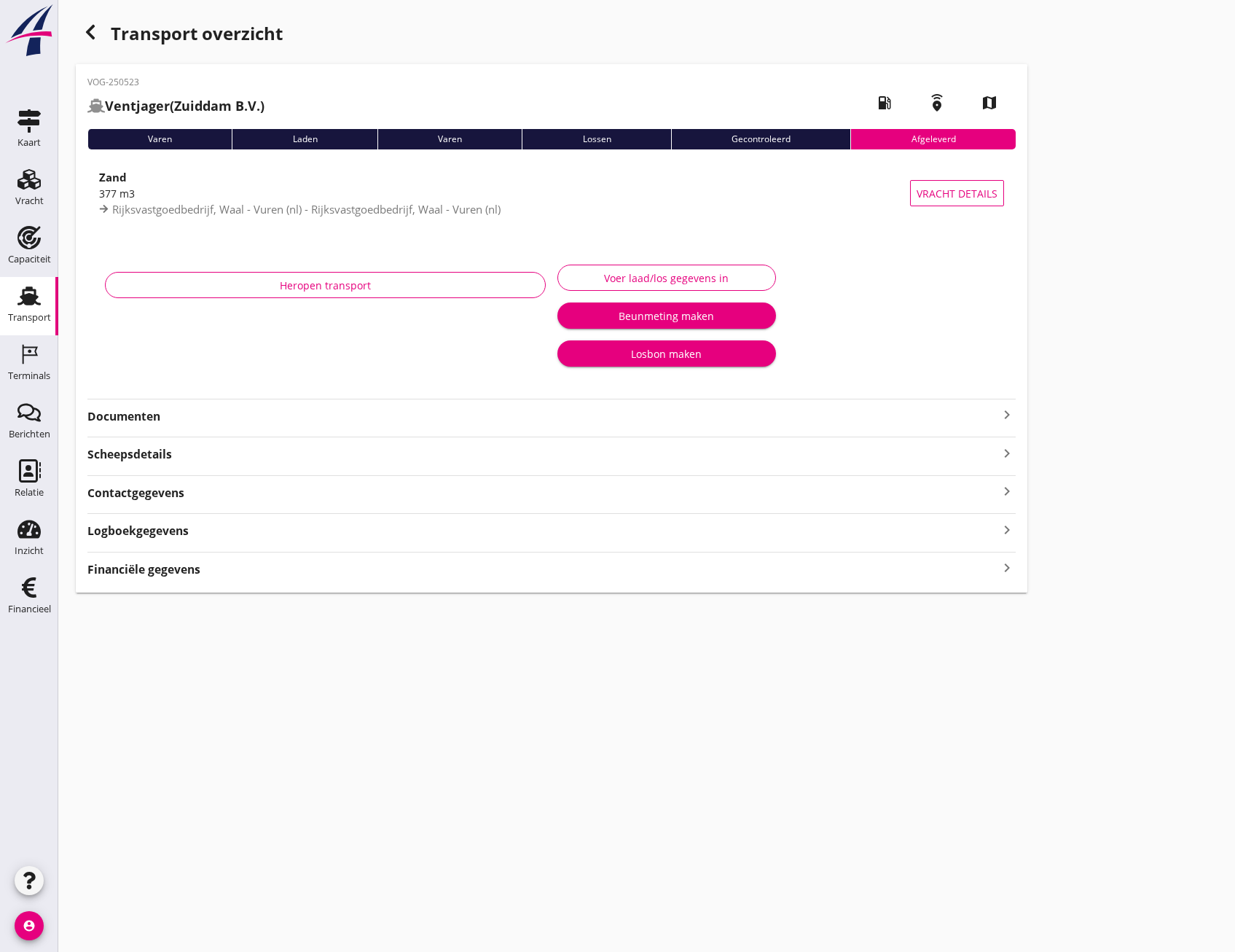
click at [1003, 570] on icon "keyboard_arrow_right" at bounding box center [1008, 568] width 18 height 20
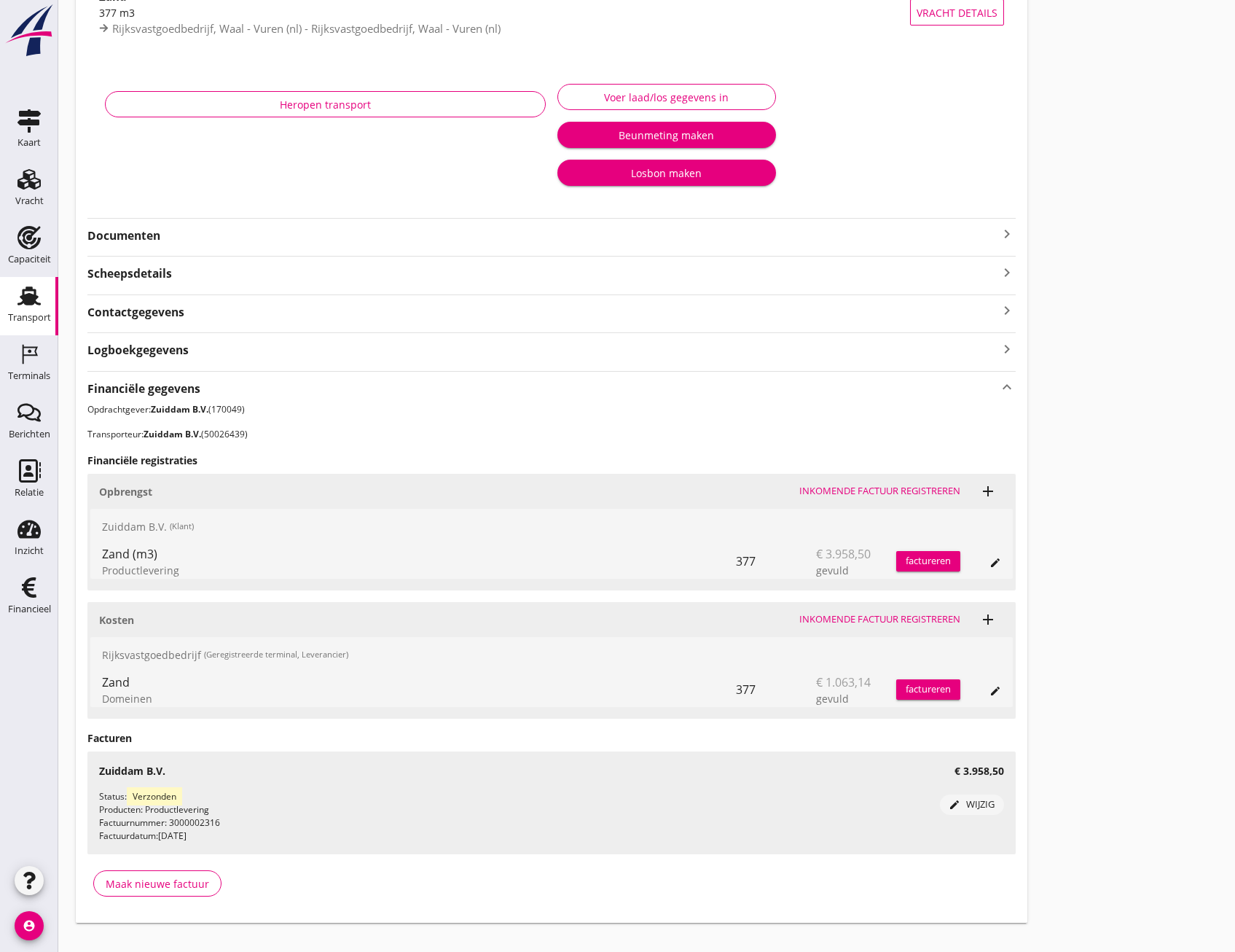
scroll to position [204, 0]
